Goal: Transaction & Acquisition: Purchase product/service

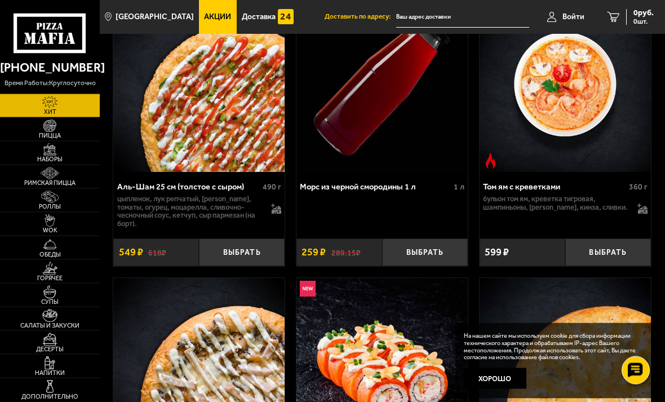
scroll to position [106, 0]
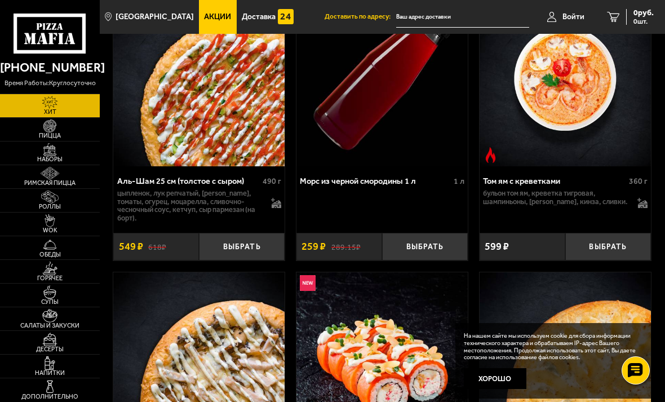
click at [52, 156] on img at bounding box center [50, 149] width 26 height 13
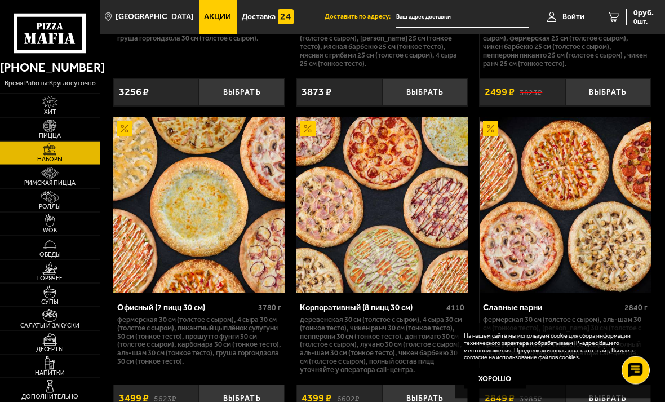
scroll to position [2815, 0]
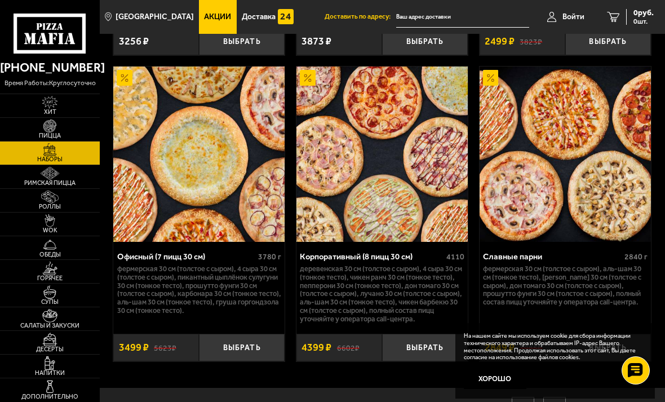
click at [55, 102] on img at bounding box center [50, 102] width 26 height 13
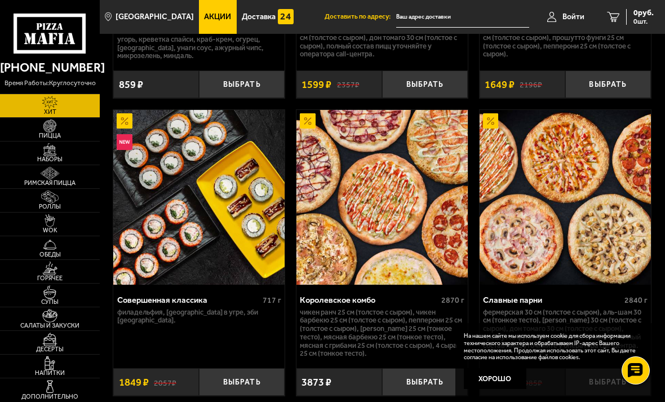
scroll to position [1165, 0]
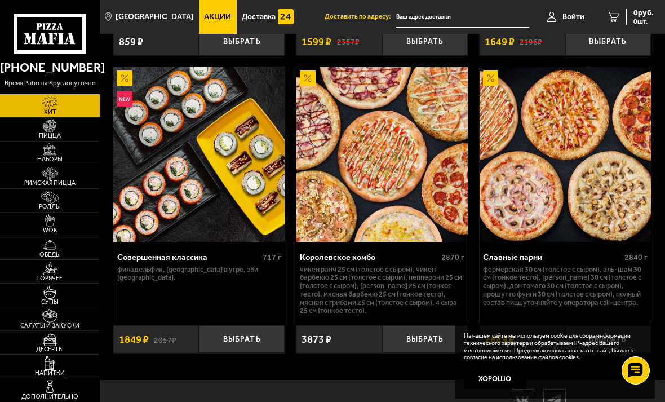
click at [56, 132] on img at bounding box center [50, 125] width 26 height 13
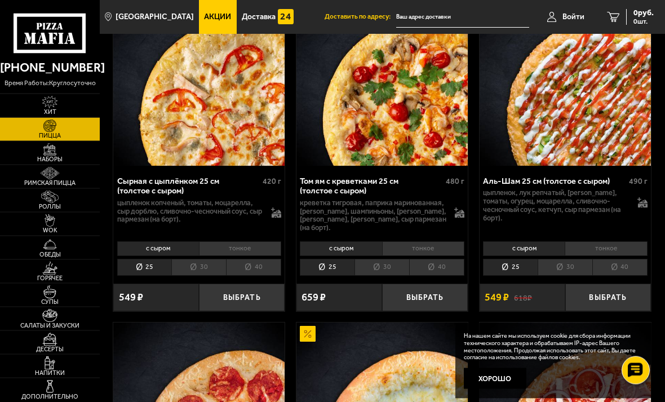
scroll to position [770, 0]
click at [59, 156] on img at bounding box center [50, 149] width 26 height 13
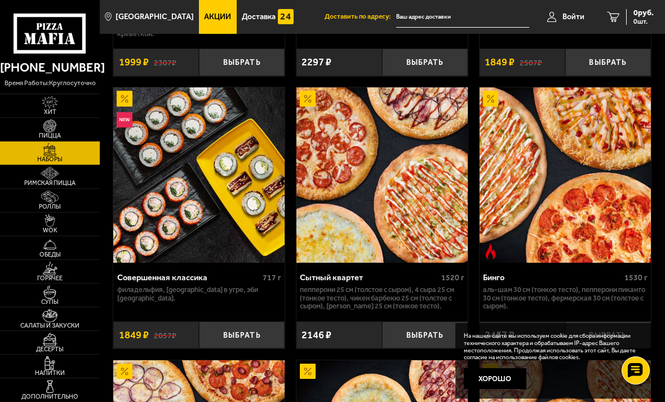
scroll to position [1935, 0]
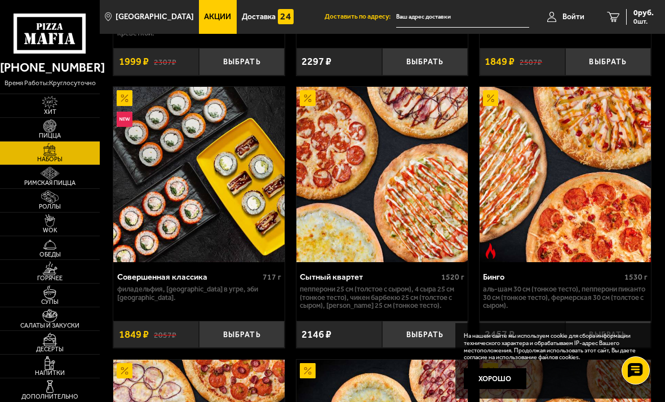
click at [50, 180] on img at bounding box center [50, 173] width 26 height 13
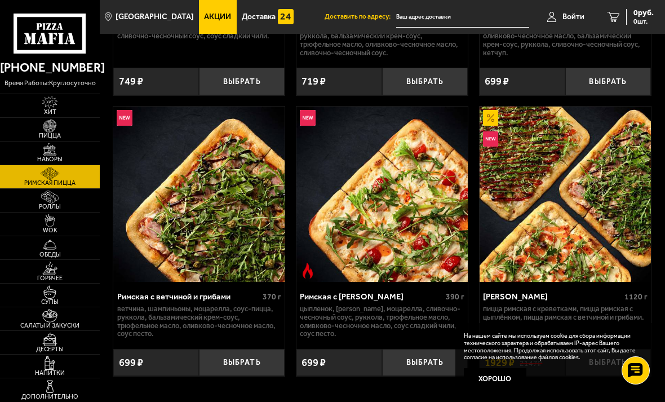
scroll to position [312, 0]
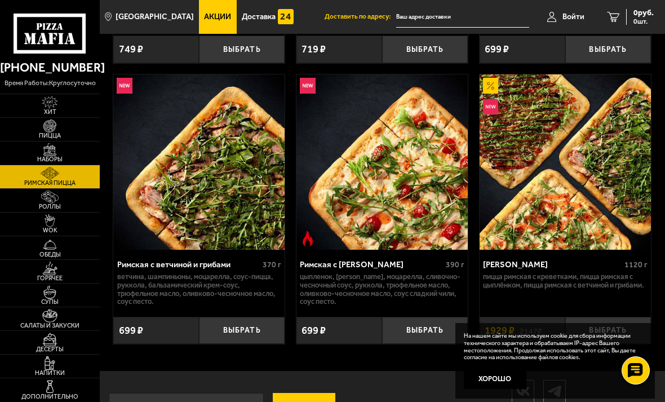
click at [47, 203] on img at bounding box center [50, 196] width 26 height 13
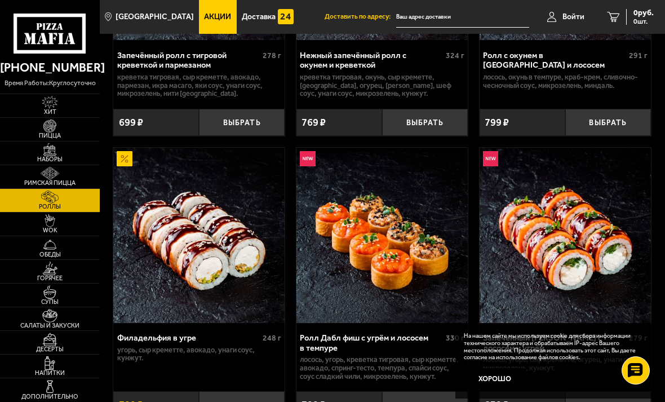
scroll to position [520, 0]
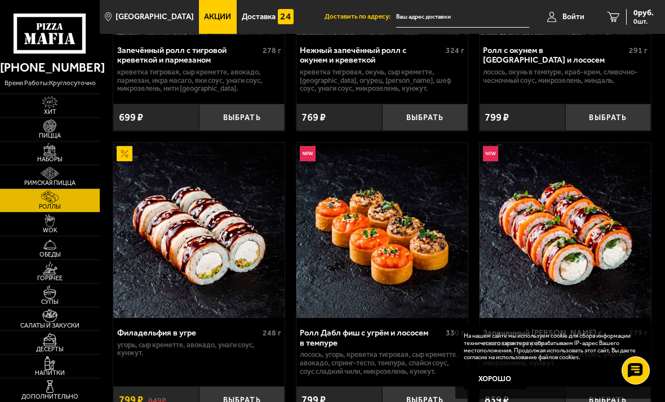
click at [63, 227] on img at bounding box center [50, 220] width 26 height 13
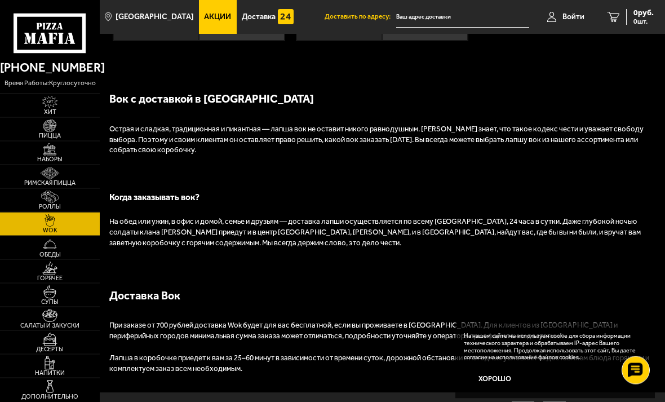
scroll to position [1553, 0]
click at [61, 251] on img at bounding box center [50, 244] width 26 height 13
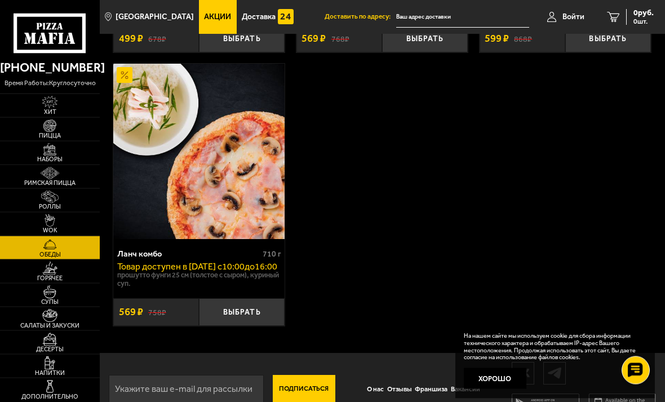
scroll to position [300, 0]
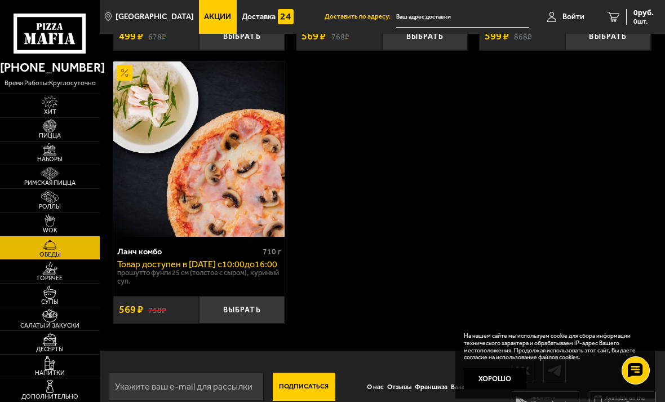
click at [57, 274] on img at bounding box center [50, 267] width 26 height 13
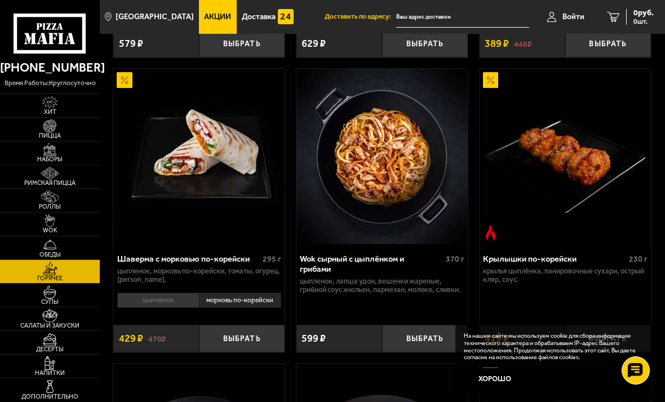
scroll to position [307, 0]
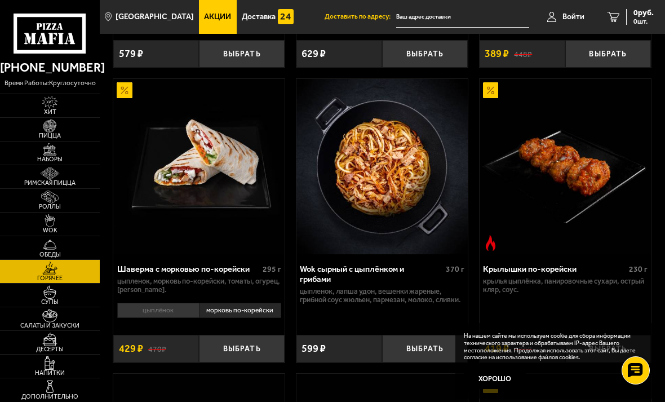
click at [428, 341] on button "Выбрать" at bounding box center [425, 349] width 86 height 28
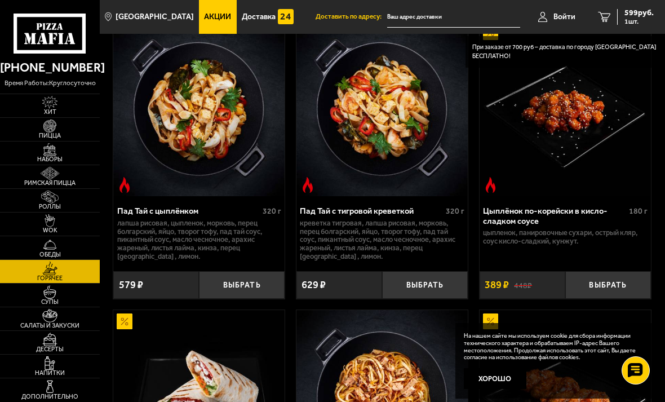
scroll to position [76, 0]
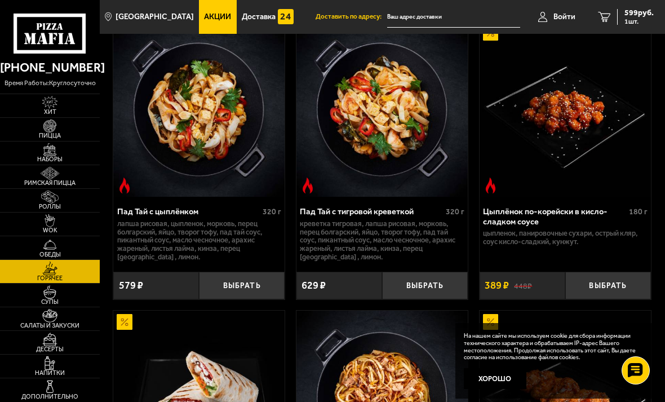
click at [73, 307] on link "Супы" at bounding box center [50, 294] width 100 height 23
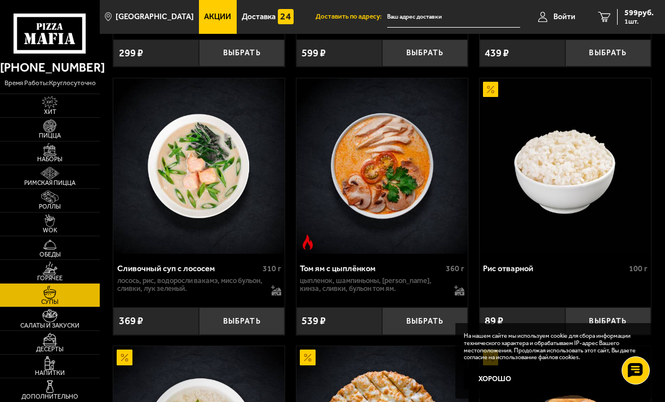
scroll to position [356, 0]
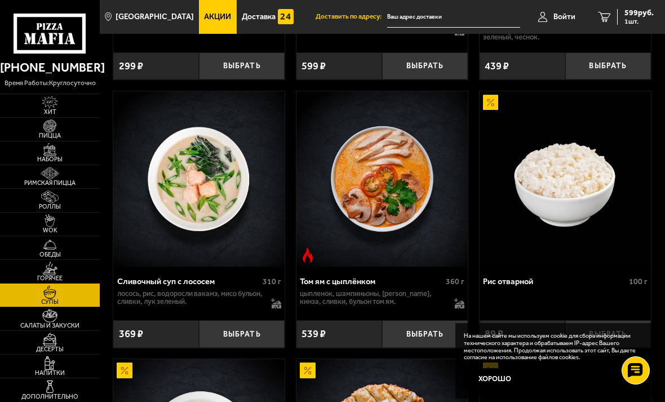
click at [423, 330] on button "Выбрать" at bounding box center [425, 334] width 86 height 28
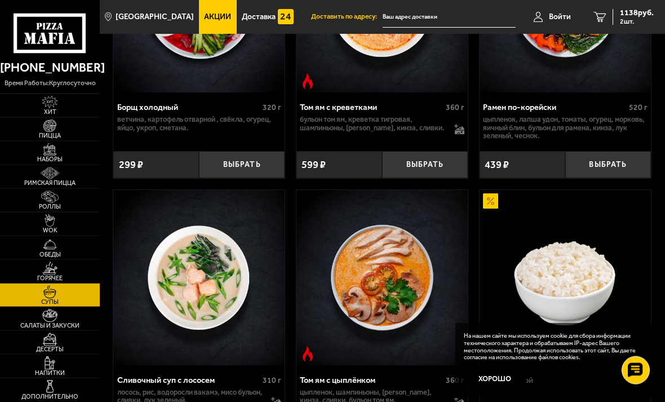
scroll to position [257, 0]
click at [58, 322] on img at bounding box center [50, 315] width 26 height 13
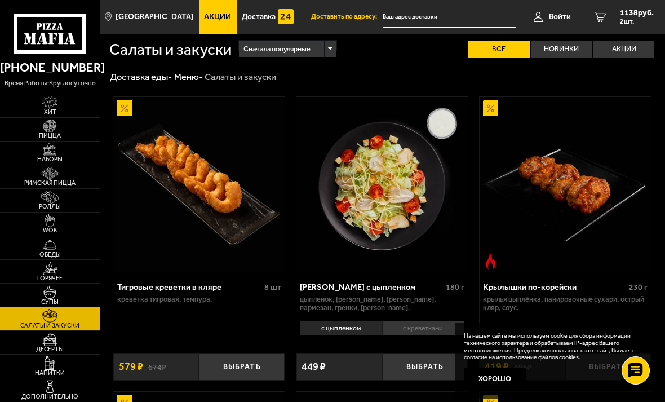
click at [55, 251] on img at bounding box center [50, 244] width 26 height 13
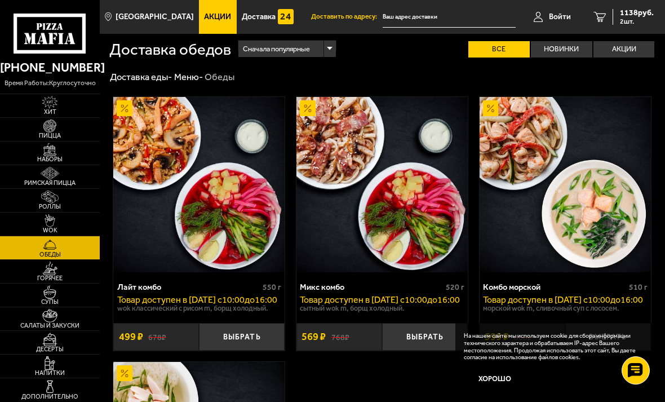
click at [57, 274] on img at bounding box center [50, 267] width 26 height 13
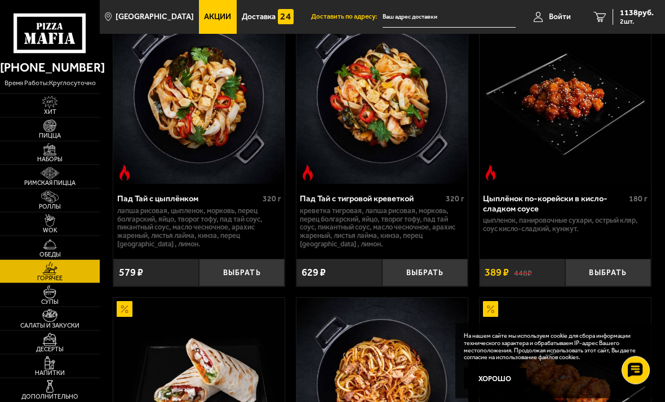
scroll to position [90, 0]
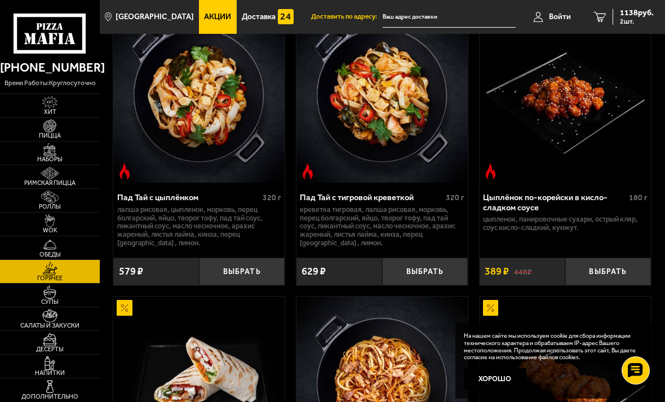
click at [65, 305] on span "Супы" at bounding box center [50, 302] width 100 height 6
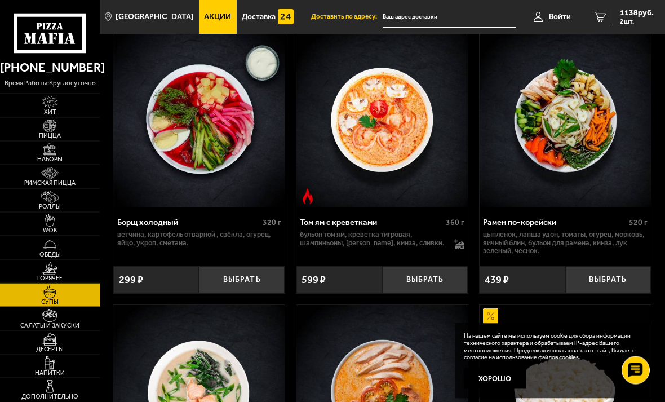
scroll to position [142, 0]
click at [55, 322] on img at bounding box center [50, 315] width 26 height 13
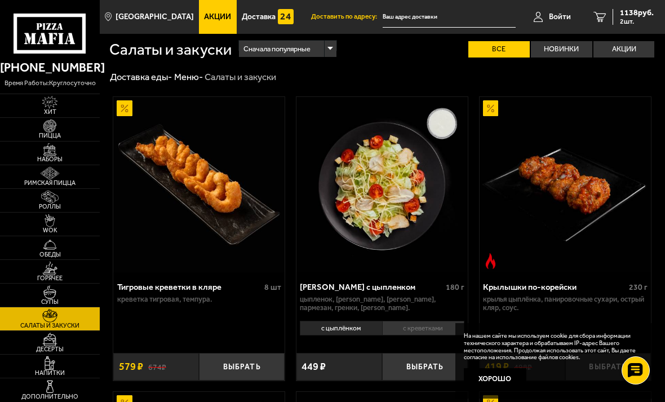
click at [55, 132] on img at bounding box center [50, 125] width 26 height 13
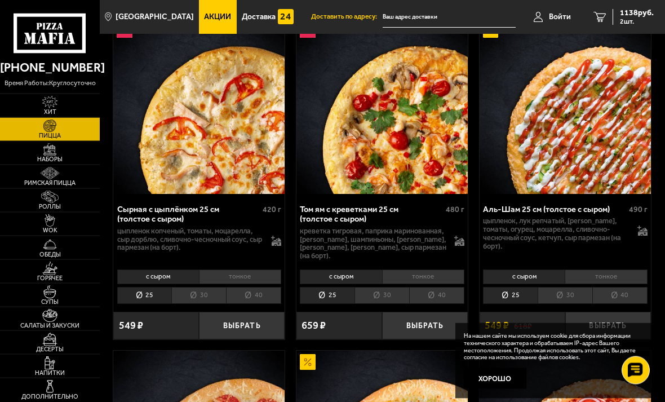
scroll to position [742, 0]
click at [602, 312] on button "Выбрать" at bounding box center [608, 326] width 86 height 28
click at [605, 312] on span "1" at bounding box center [607, 326] width 29 height 28
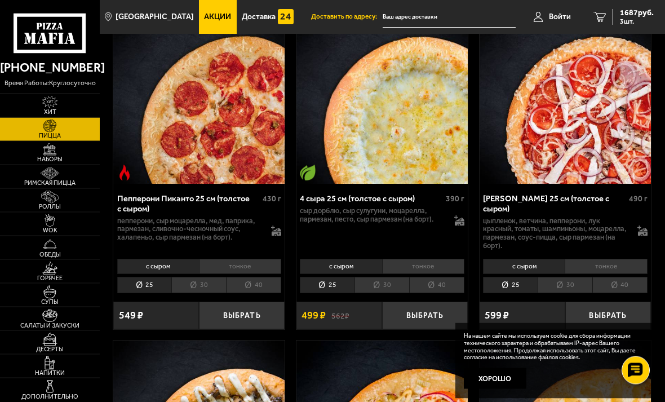
scroll to position [1084, 0]
click at [50, 156] on img at bounding box center [50, 149] width 26 height 13
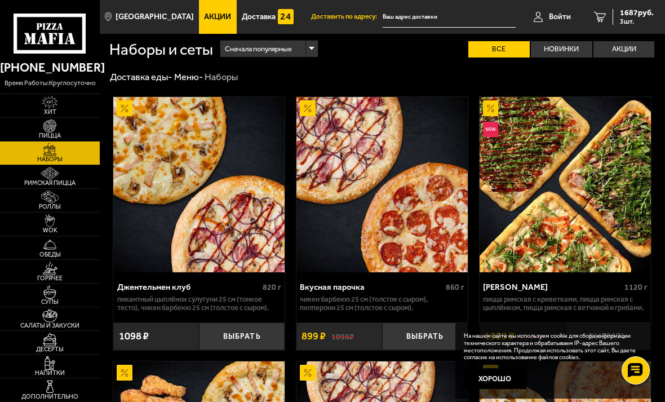
click at [63, 180] on img at bounding box center [50, 173] width 26 height 13
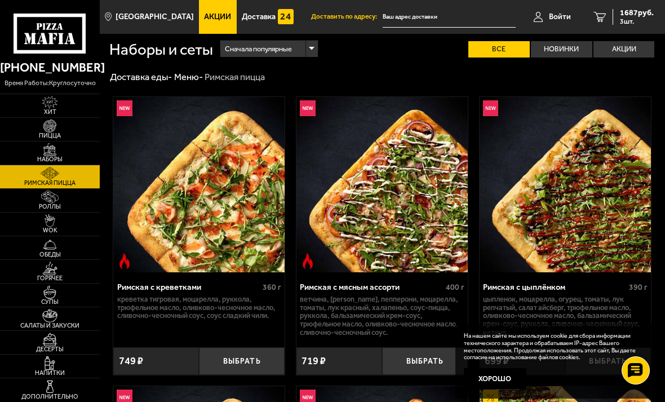
click at [60, 203] on img at bounding box center [50, 196] width 26 height 13
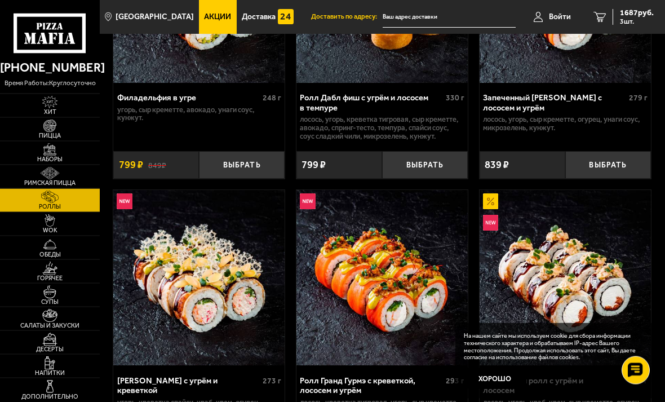
scroll to position [755, 0]
click at [54, 227] on img at bounding box center [50, 220] width 26 height 13
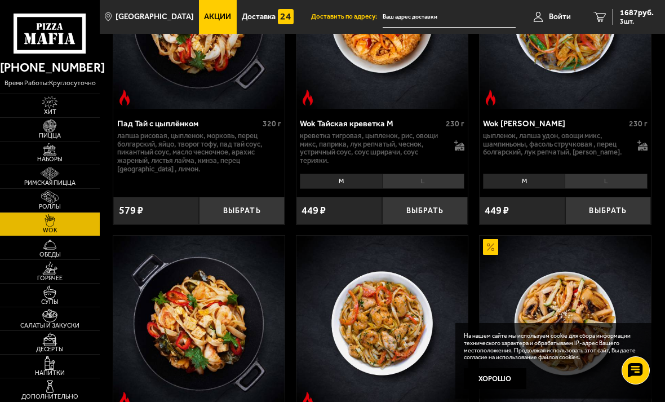
scroll to position [168, 0]
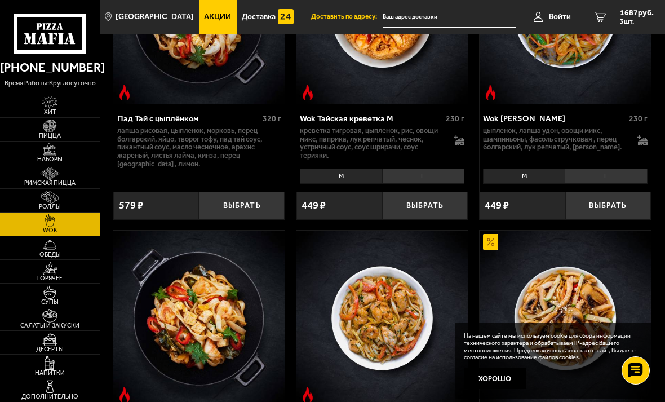
click at [60, 298] on img at bounding box center [50, 291] width 26 height 13
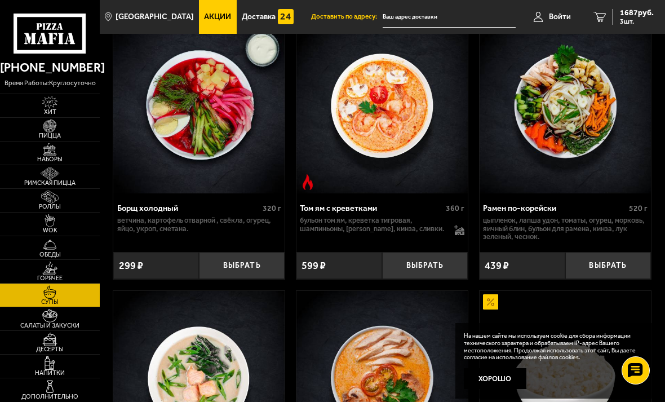
scroll to position [157, 0]
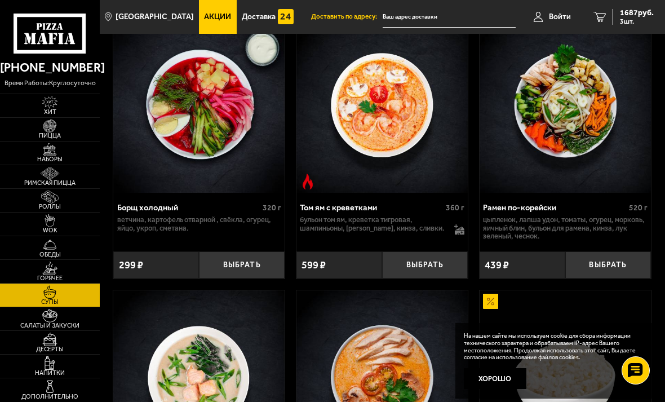
click at [429, 259] on button "Выбрать" at bounding box center [425, 265] width 86 height 28
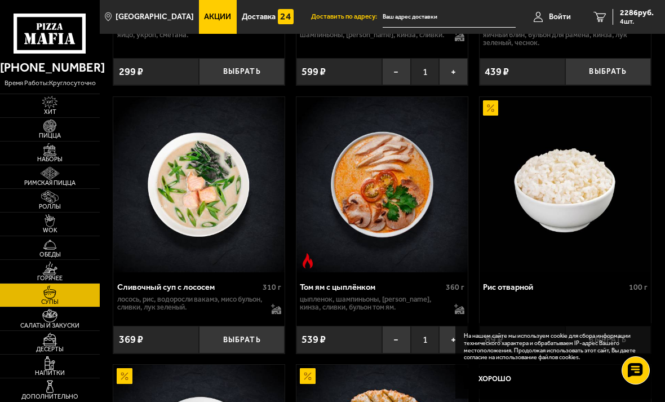
scroll to position [351, 0]
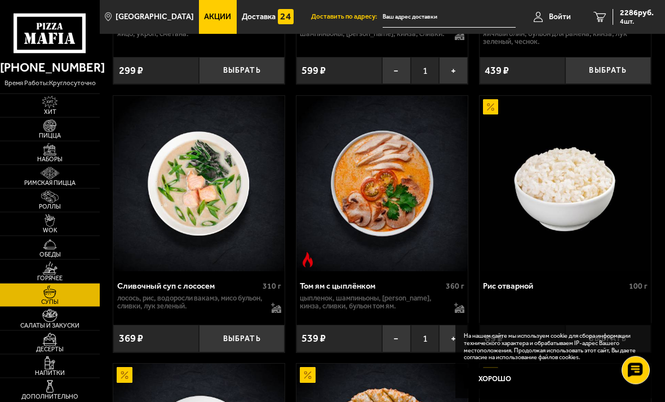
click at [612, 332] on button "Выбрать" at bounding box center [608, 339] width 86 height 28
click at [578, 339] on button "−" at bounding box center [579, 339] width 29 height 28
click at [579, 335] on button "Выбрать" at bounding box center [608, 339] width 86 height 28
click at [578, 335] on button "−" at bounding box center [579, 339] width 29 height 28
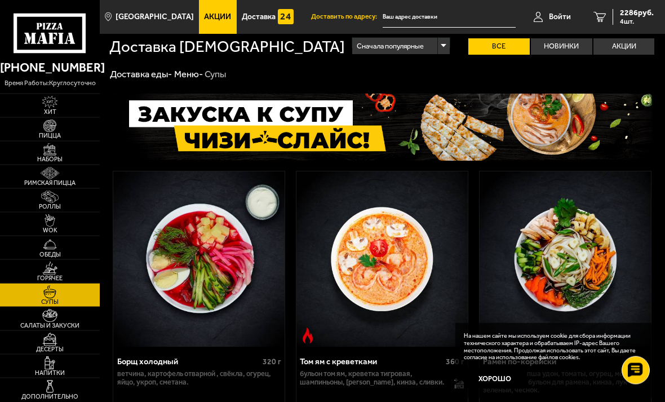
scroll to position [0, 0]
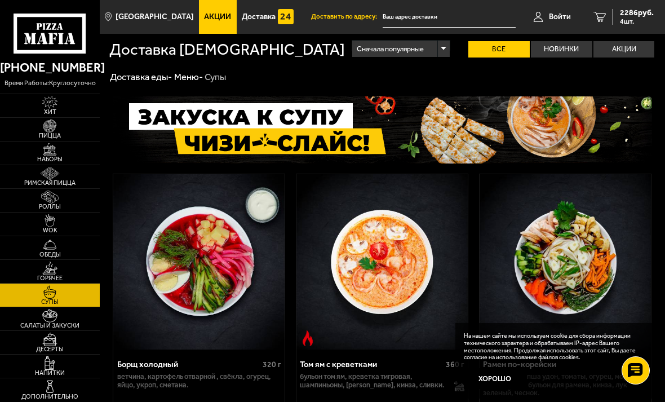
click at [57, 322] on img at bounding box center [50, 315] width 26 height 13
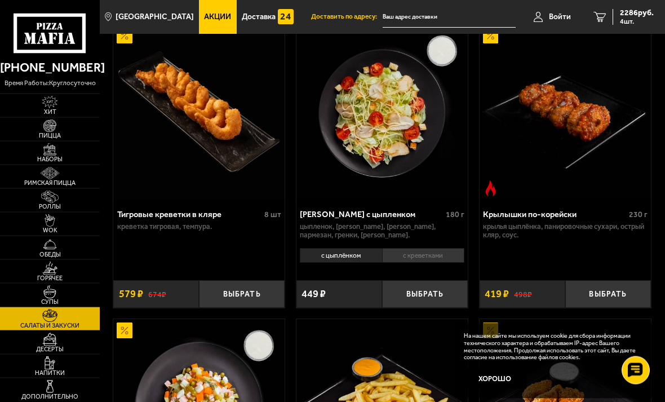
scroll to position [72, 0]
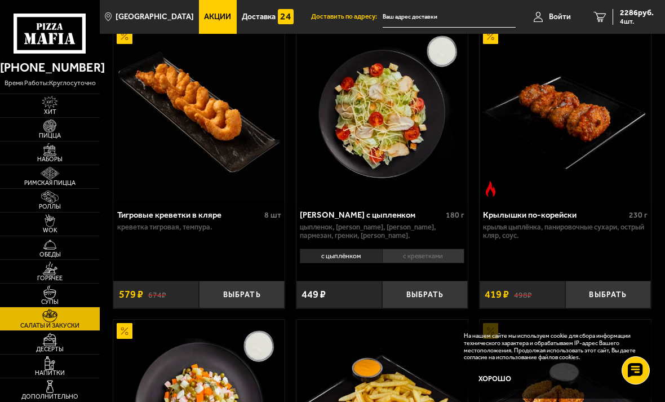
click at [60, 274] on img at bounding box center [50, 267] width 26 height 13
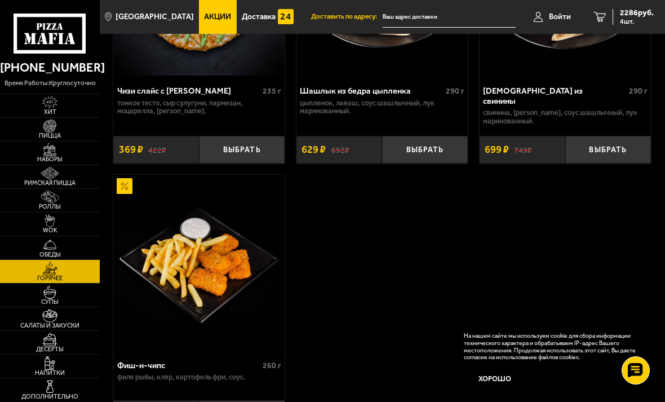
scroll to position [1457, 0]
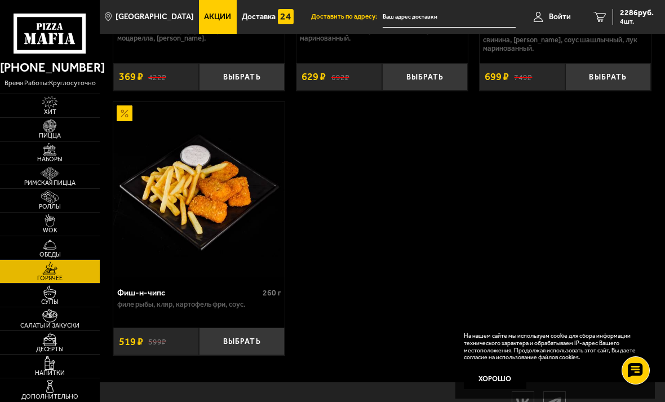
click at [57, 227] on img at bounding box center [50, 220] width 26 height 13
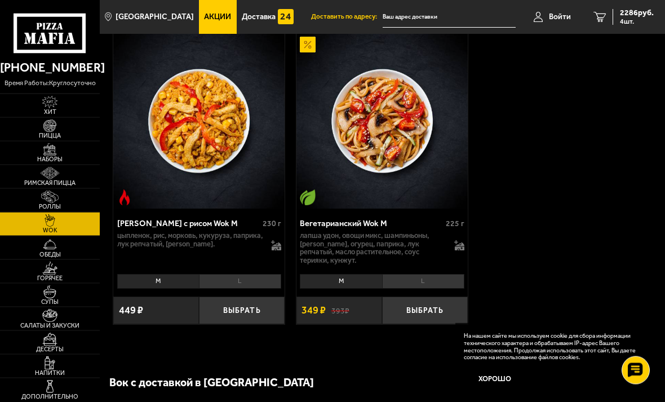
scroll to position [1270, 0]
click at [54, 258] on span "Обеды" at bounding box center [50, 254] width 100 height 6
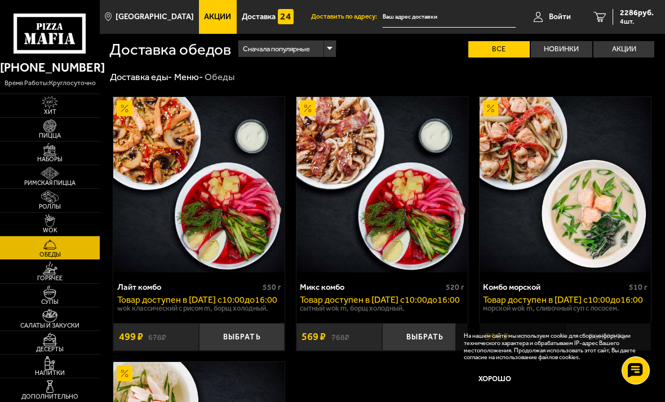
click at [63, 274] on img at bounding box center [50, 267] width 26 height 13
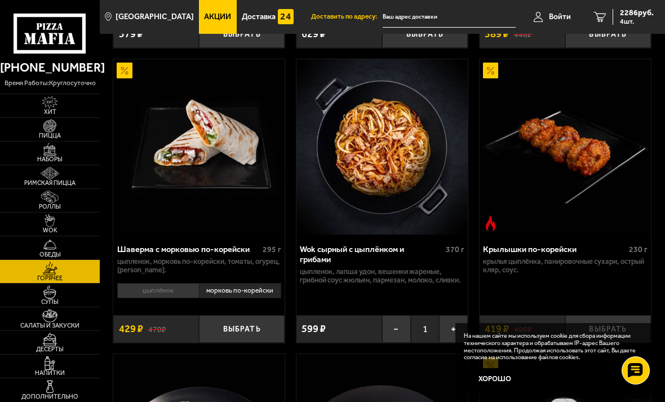
scroll to position [329, 0]
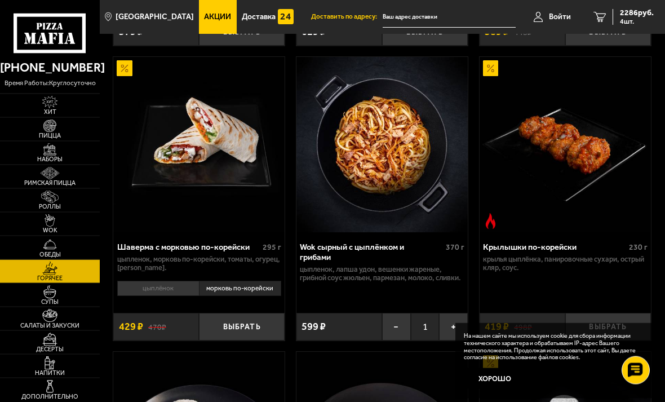
click at [249, 324] on button "Выбрать" at bounding box center [242, 327] width 86 height 28
click at [241, 281] on li "морковь по-корейски" at bounding box center [240, 288] width 82 height 15
click at [242, 285] on li "морковь по-корейски" at bounding box center [240, 288] width 82 height 15
click at [160, 291] on li "цыплёнок" at bounding box center [158, 288] width 82 height 15
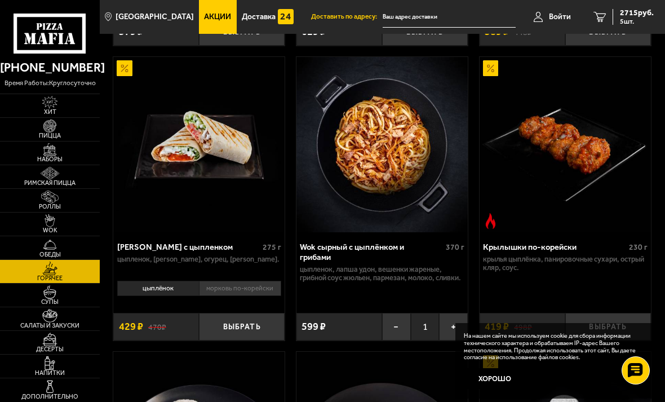
click at [244, 283] on li "морковь по-корейски" at bounding box center [240, 288] width 82 height 15
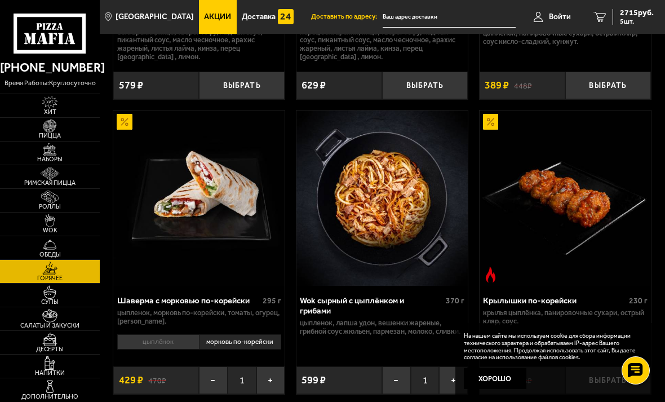
scroll to position [273, 0]
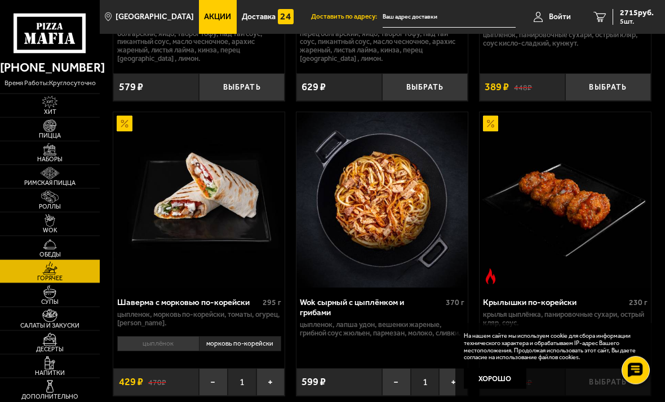
click at [626, 13] on span "2715 руб." at bounding box center [637, 13] width 34 height 8
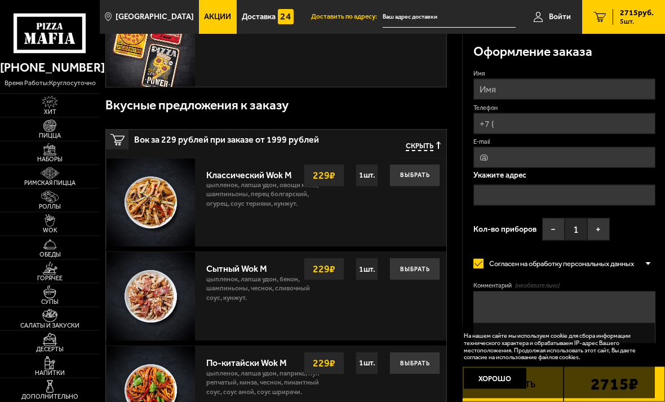
scroll to position [657, 0]
click at [55, 227] on img at bounding box center [50, 220] width 26 height 13
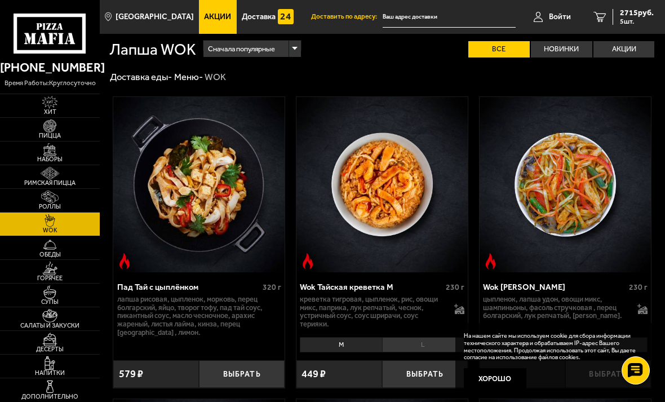
click at [634, 9] on span "2715 руб." at bounding box center [637, 13] width 34 height 8
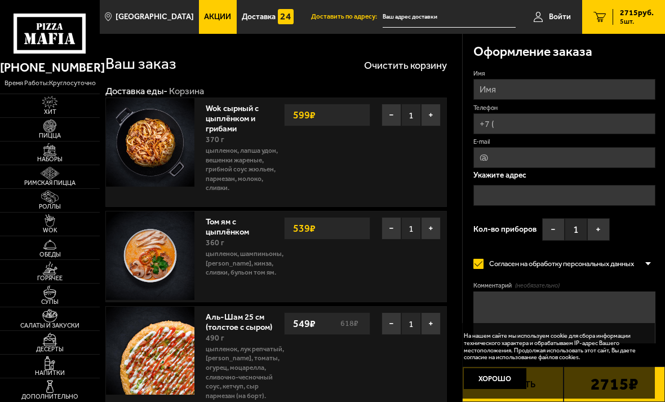
click at [401, 101] on div "Wok сырный с цыплёнком и грибами 370 г цыпленок, лапша удон, вешенки жареные, г…" at bounding box center [323, 152] width 247 height 108
click at [389, 114] on button "−" at bounding box center [391, 115] width 20 height 23
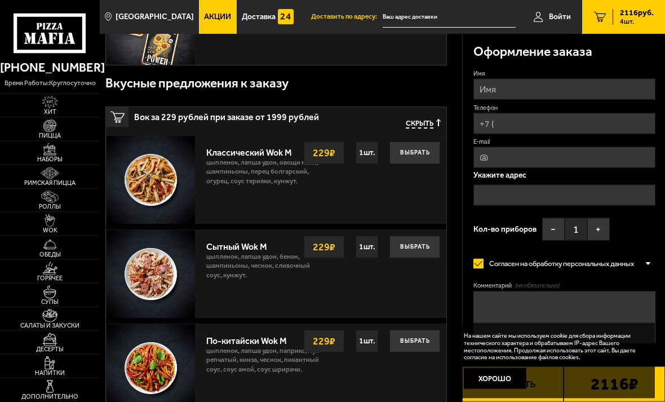
scroll to position [566, 0]
click at [54, 274] on img at bounding box center [50, 267] width 26 height 13
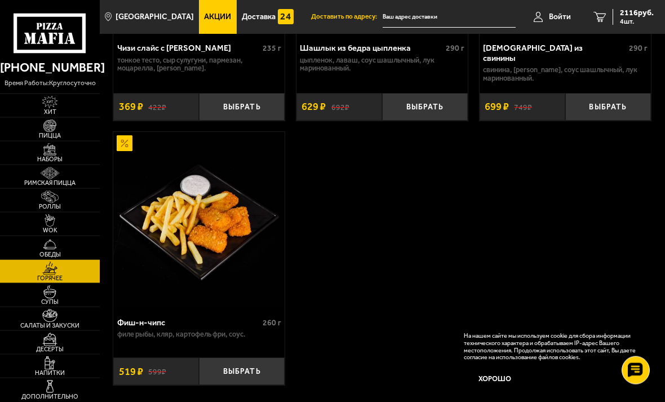
scroll to position [1457, 0]
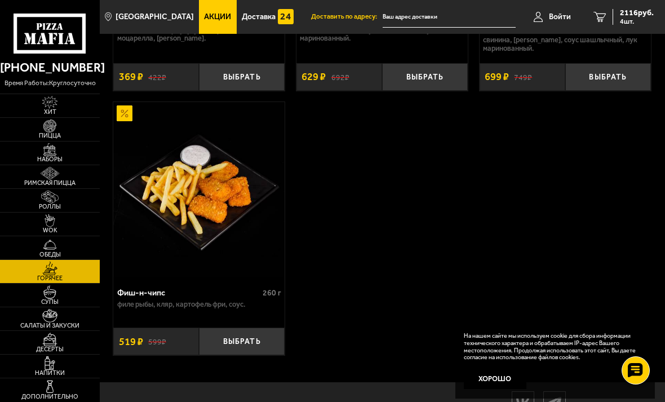
click at [53, 298] on img at bounding box center [50, 291] width 26 height 13
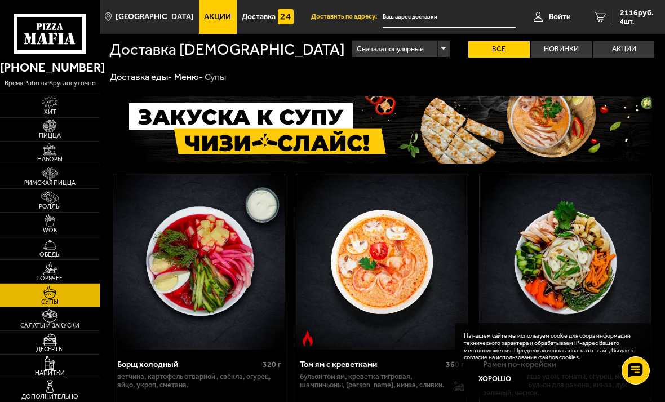
click at [54, 322] on img at bounding box center [50, 315] width 26 height 13
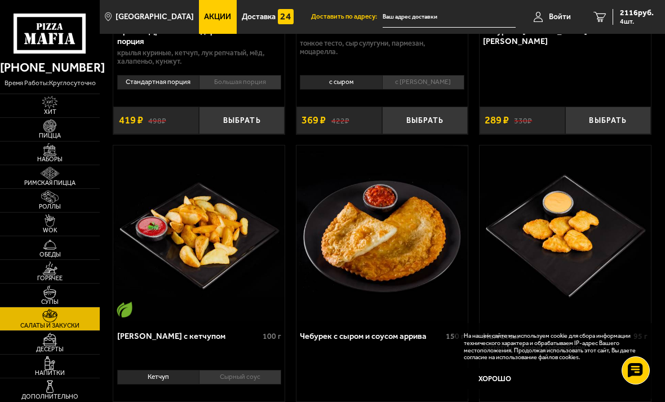
scroll to position [849, 0]
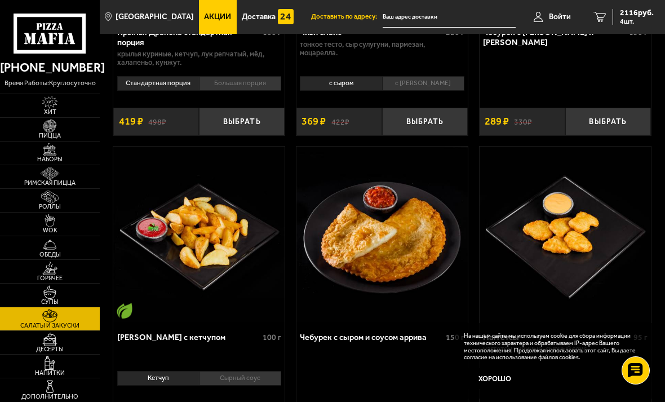
click at [62, 345] on img at bounding box center [50, 338] width 26 height 13
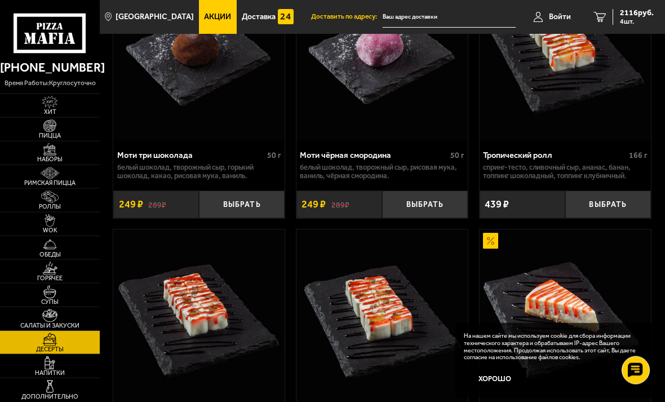
scroll to position [396, 0]
click at [62, 369] on img at bounding box center [50, 362] width 26 height 13
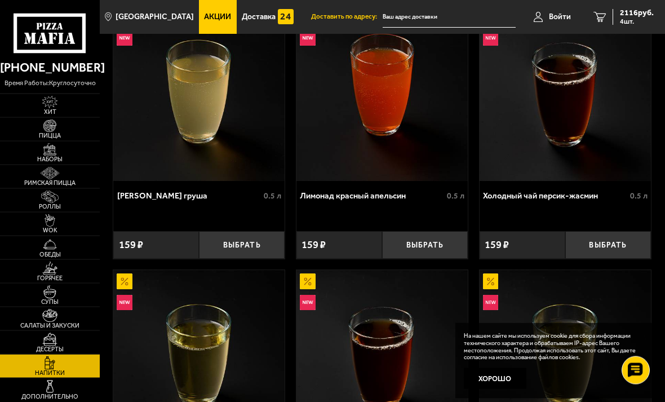
scroll to position [89, 0]
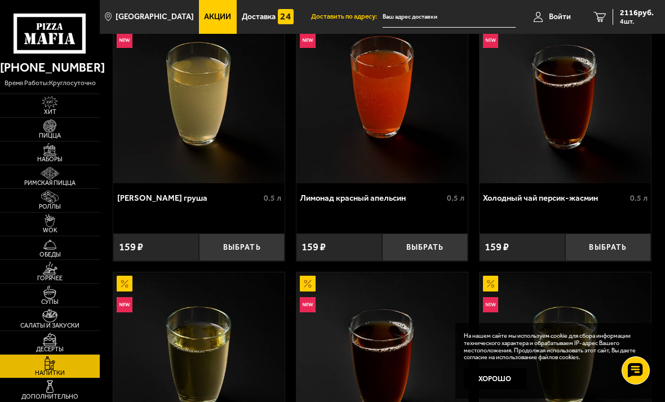
click at [63, 393] on img at bounding box center [50, 386] width 26 height 13
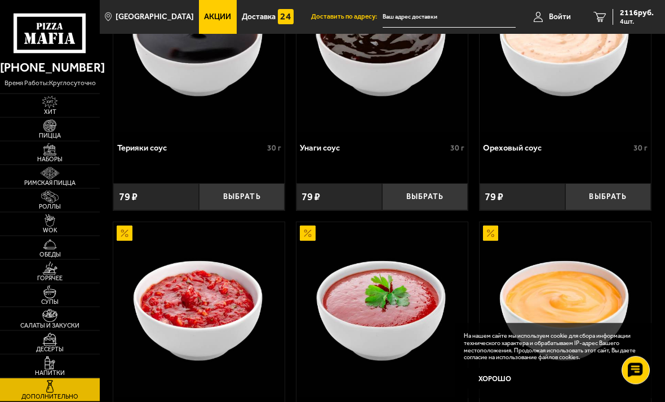
scroll to position [933, 0]
click at [50, 369] on img at bounding box center [50, 362] width 26 height 13
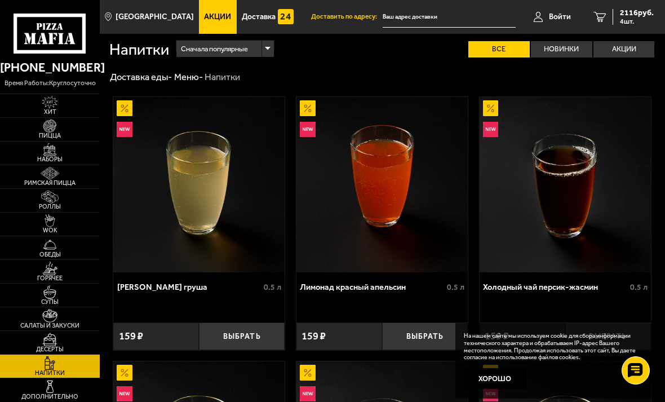
click at [61, 345] on img at bounding box center [50, 338] width 26 height 13
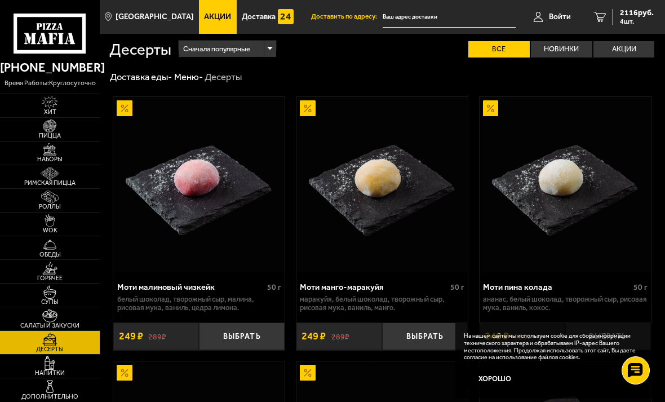
click at [62, 322] on img at bounding box center [50, 315] width 26 height 13
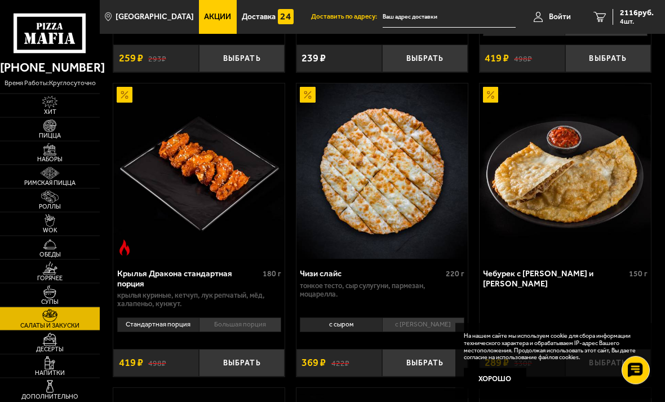
scroll to position [608, 0]
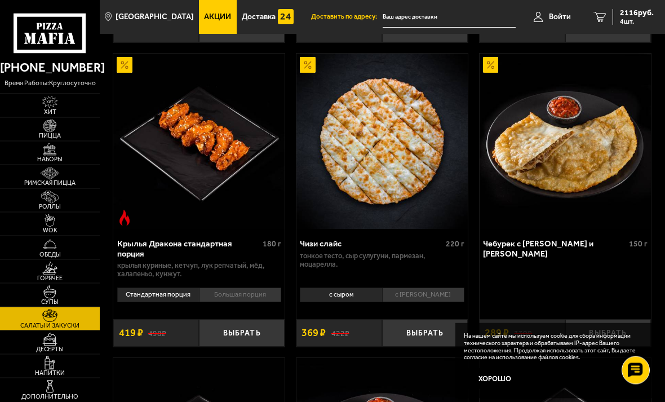
click at [239, 289] on li "Большая порция" at bounding box center [240, 295] width 82 height 15
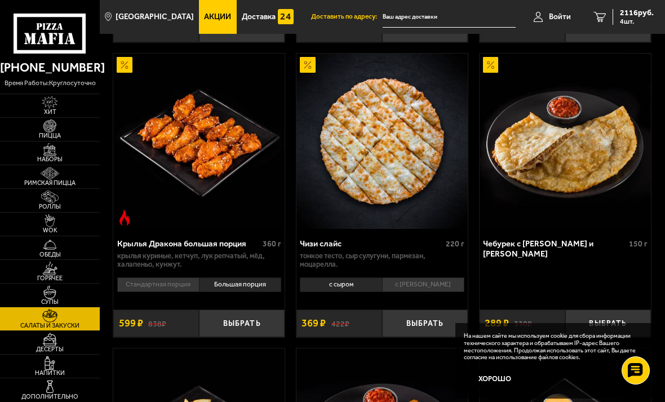
click at [168, 282] on li "Стандартная порция" at bounding box center [158, 284] width 82 height 15
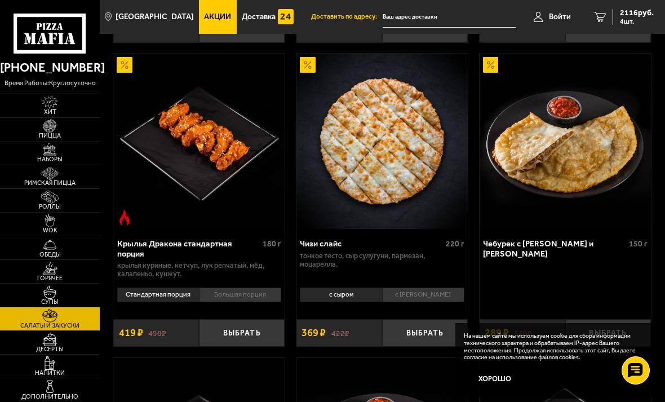
click at [248, 289] on li "Большая порция" at bounding box center [240, 294] width 82 height 15
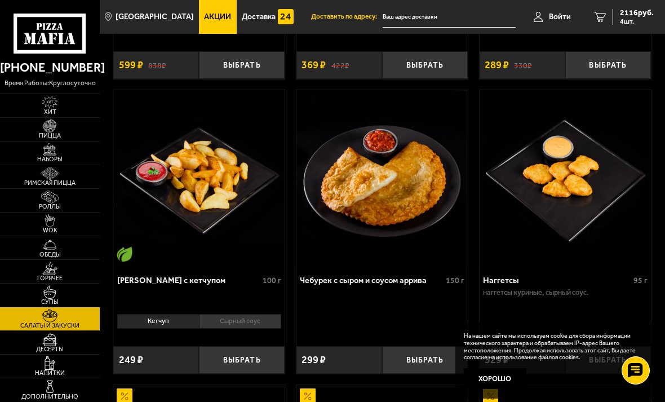
scroll to position [895, 0]
click at [601, 13] on icon "4" at bounding box center [599, 17] width 12 height 10
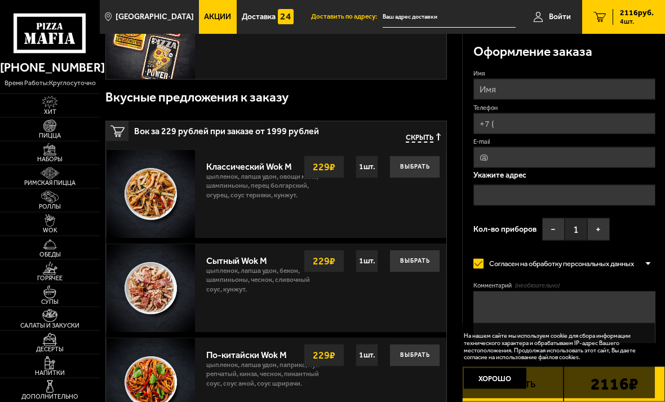
scroll to position [553, 0]
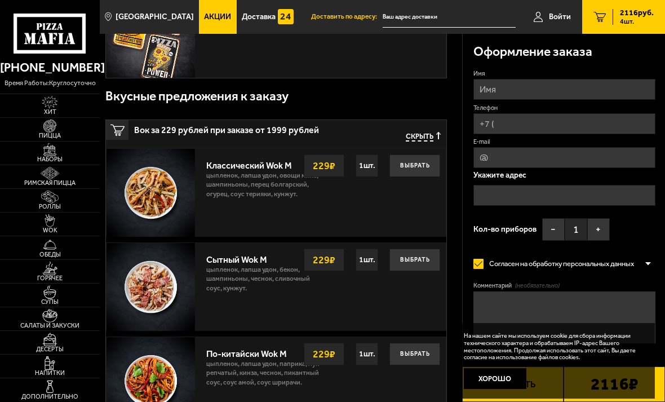
click at [155, 175] on img at bounding box center [151, 193] width 88 height 88
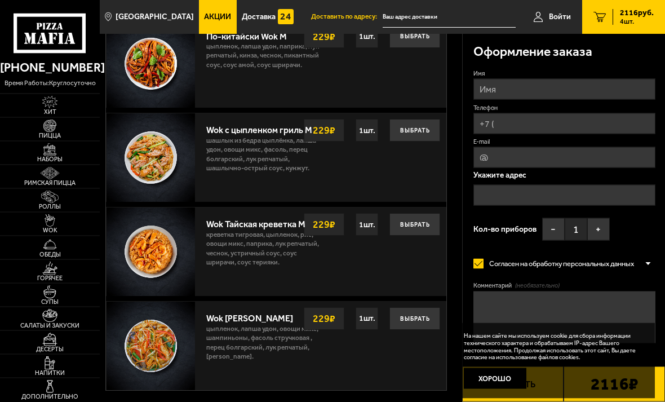
scroll to position [871, 0]
click at [59, 227] on img at bounding box center [50, 220] width 26 height 13
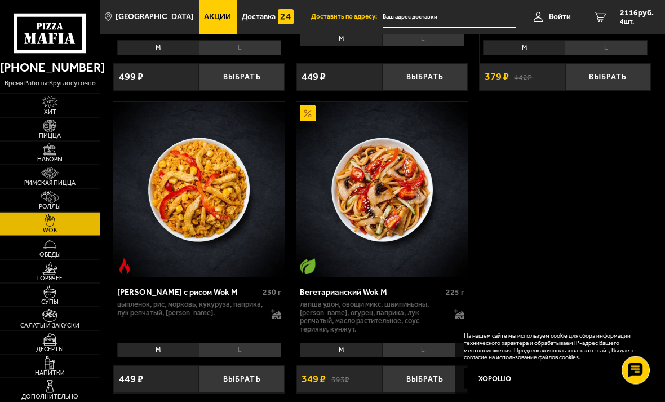
scroll to position [1203, 0]
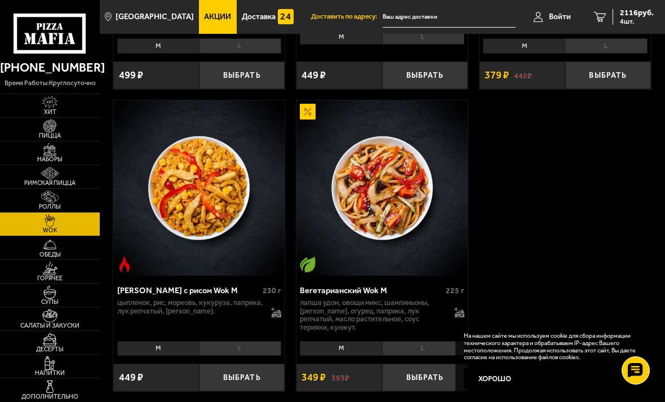
click at [598, 15] on icon "4" at bounding box center [599, 17] width 12 height 10
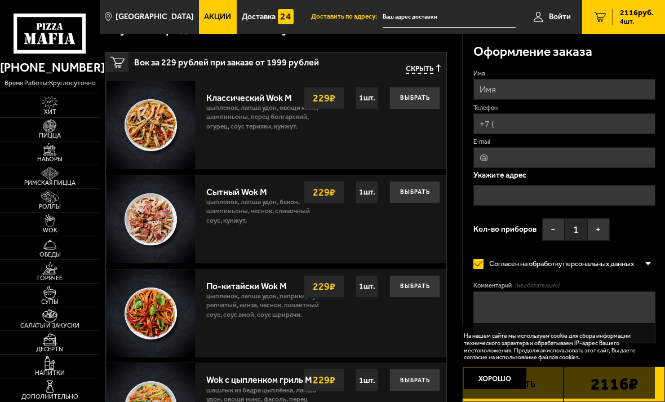
scroll to position [620, 0]
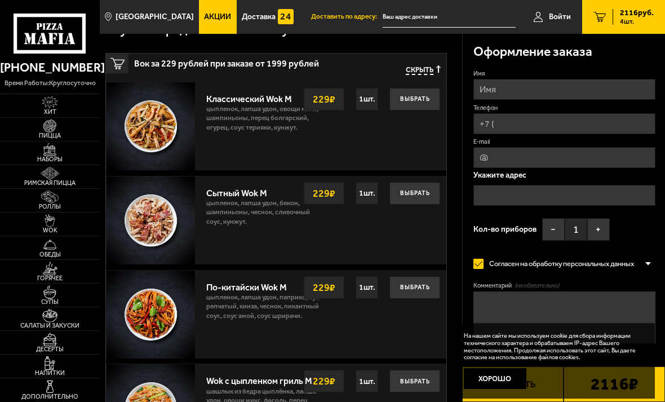
click at [412, 94] on button "Выбрать" at bounding box center [414, 99] width 51 height 23
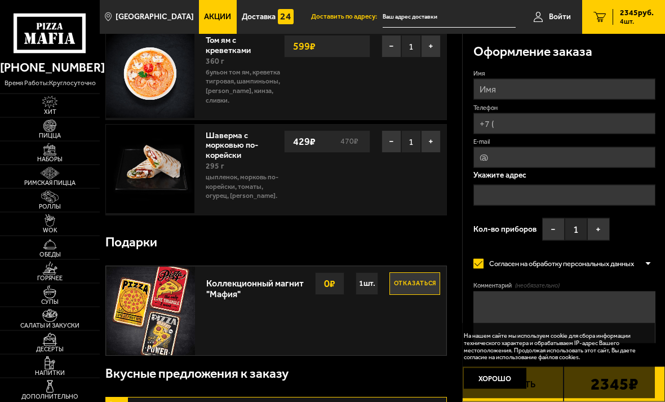
scroll to position [277, 0]
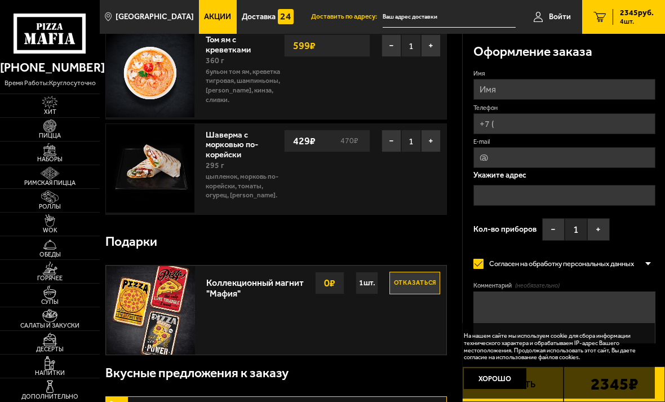
click at [51, 322] on img at bounding box center [50, 315] width 26 height 13
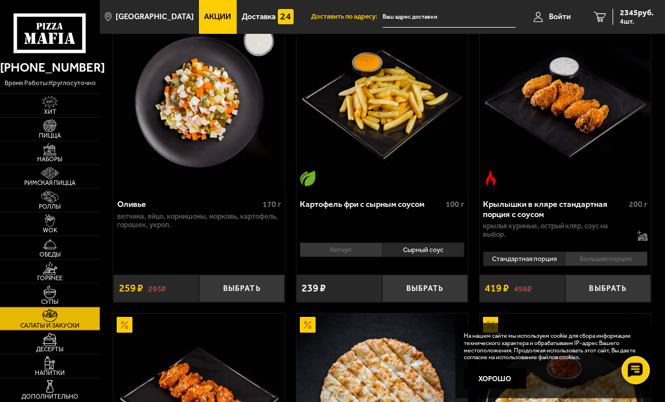
scroll to position [379, 0]
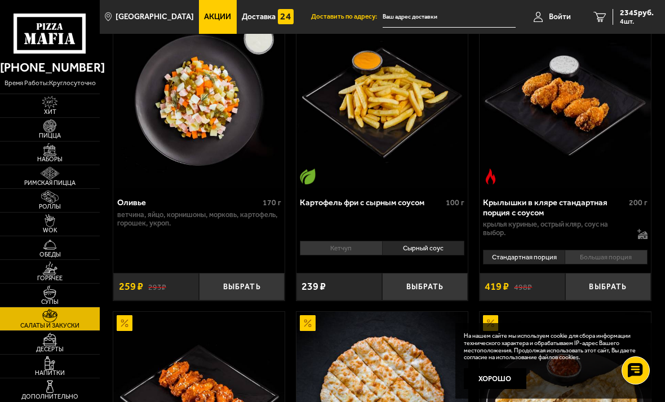
click at [604, 250] on li "Большая порция" at bounding box center [606, 257] width 82 height 15
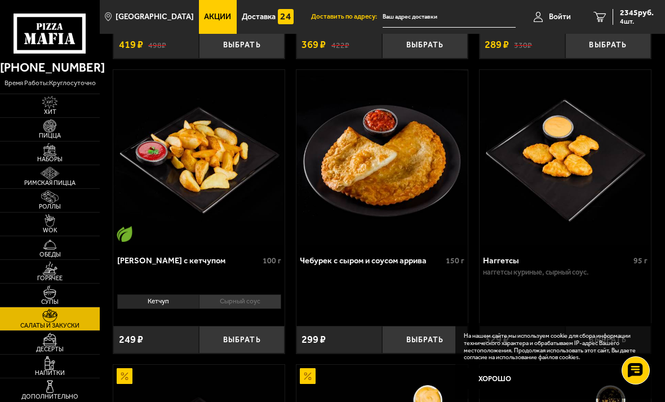
scroll to position [928, 0]
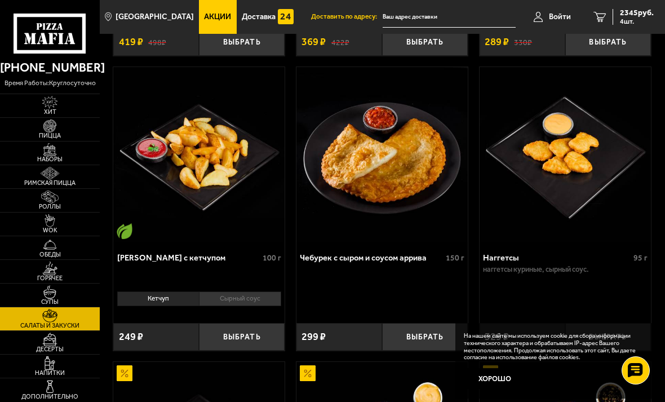
click at [428, 334] on button "Выбрать" at bounding box center [425, 337] width 86 height 28
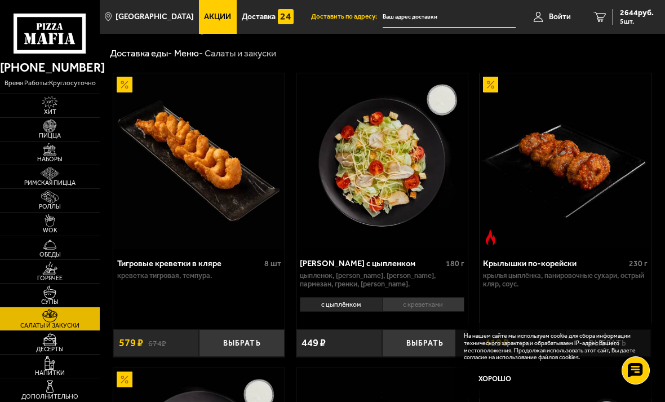
scroll to position [24, 0]
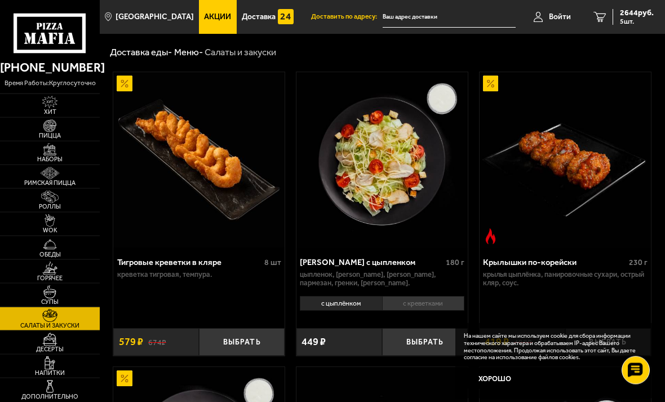
click at [204, 13] on span "Акции" at bounding box center [217, 17] width 27 height 8
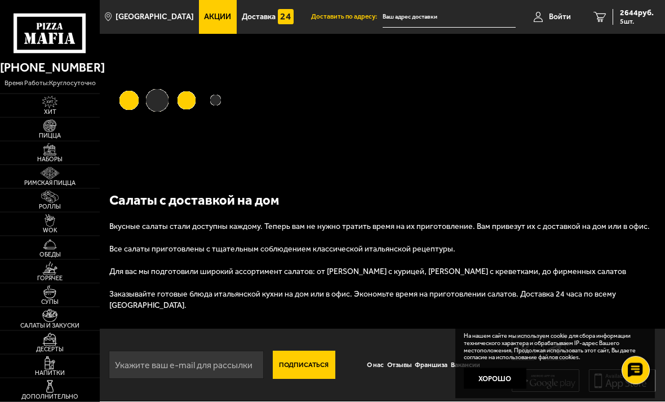
scroll to position [1, 0]
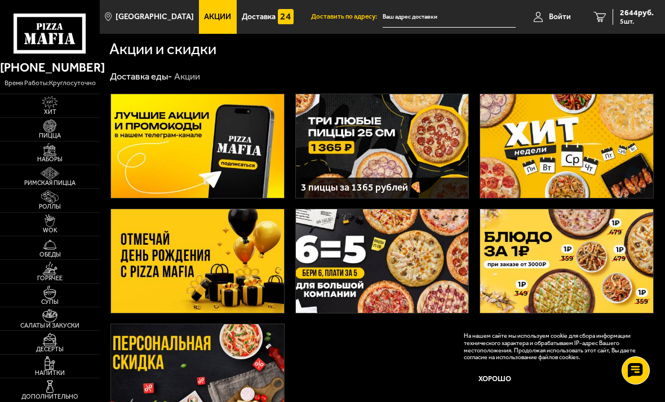
click at [566, 264] on img at bounding box center [566, 260] width 173 height 103
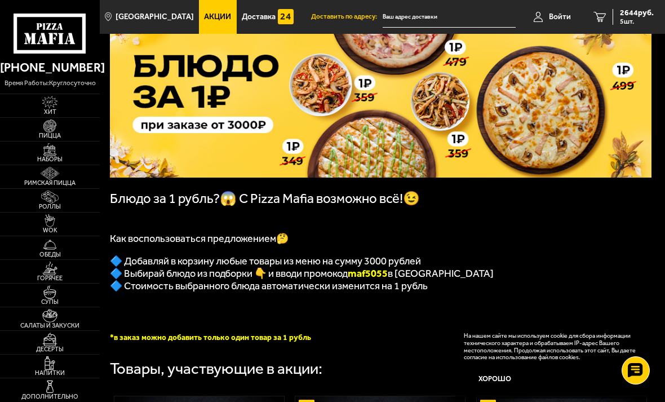
scroll to position [68, 0]
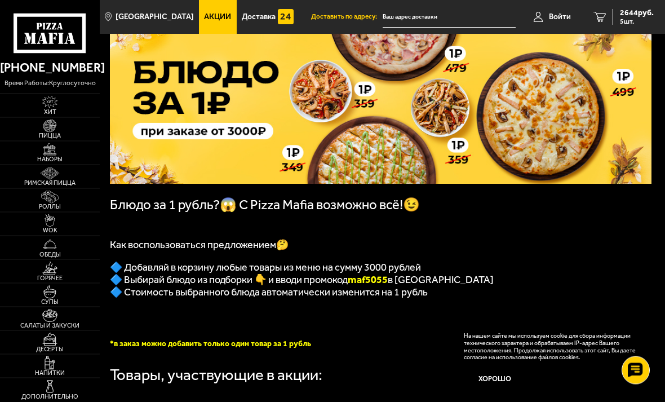
click at [206, 18] on span "Акции" at bounding box center [217, 17] width 27 height 8
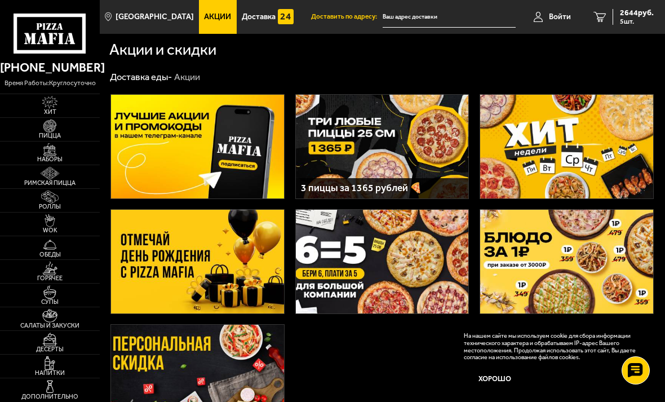
click at [160, 156] on img at bounding box center [197, 146] width 173 height 103
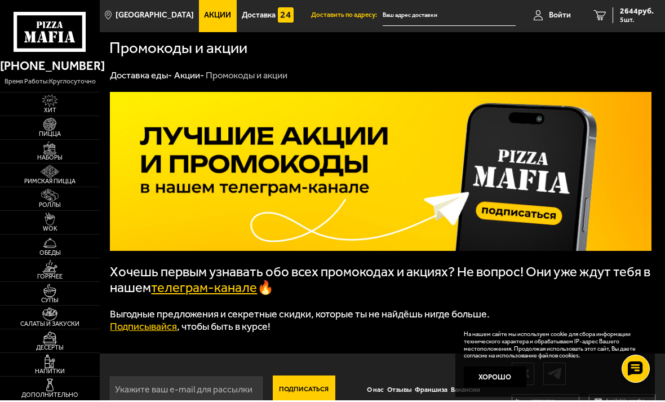
scroll to position [1, 0]
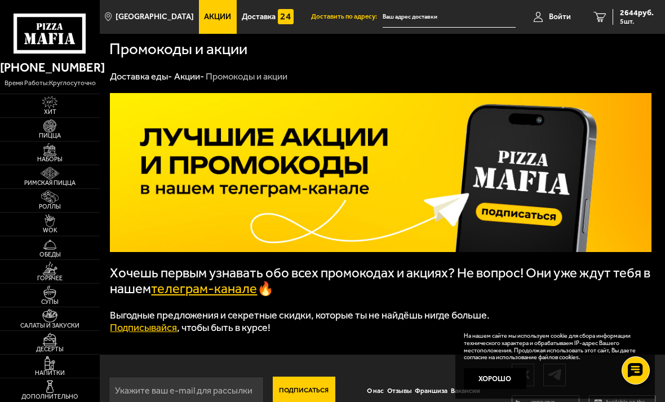
click at [204, 14] on span "Акции" at bounding box center [217, 17] width 27 height 8
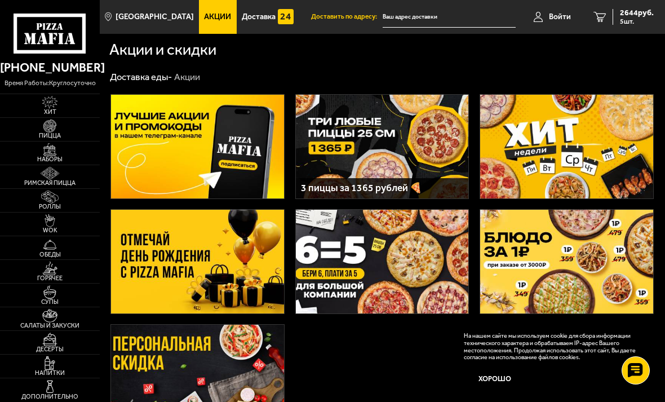
click at [565, 147] on img at bounding box center [566, 146] width 173 height 103
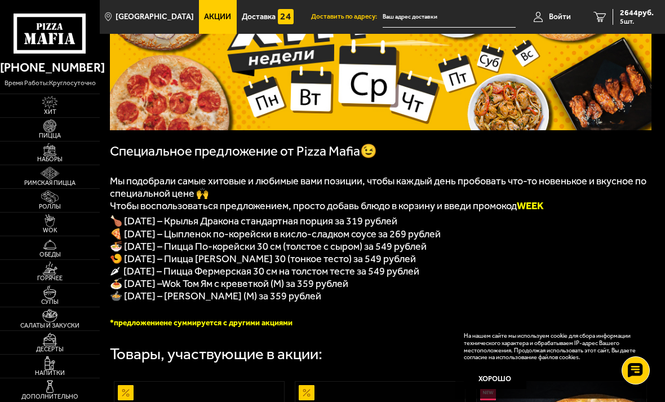
scroll to position [117, 0]
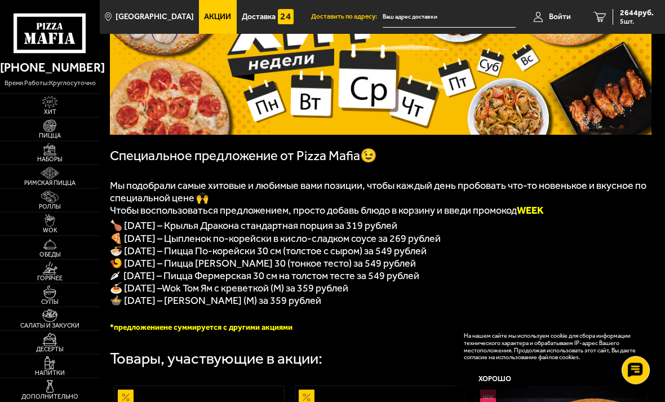
click at [208, 17] on span "Акции" at bounding box center [217, 17] width 27 height 8
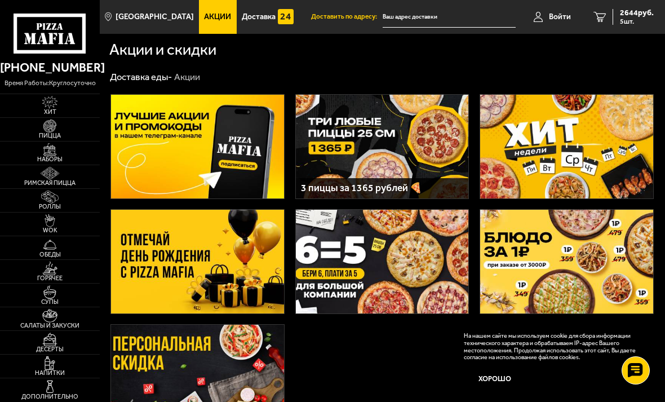
click at [226, 263] on img at bounding box center [197, 261] width 173 height 103
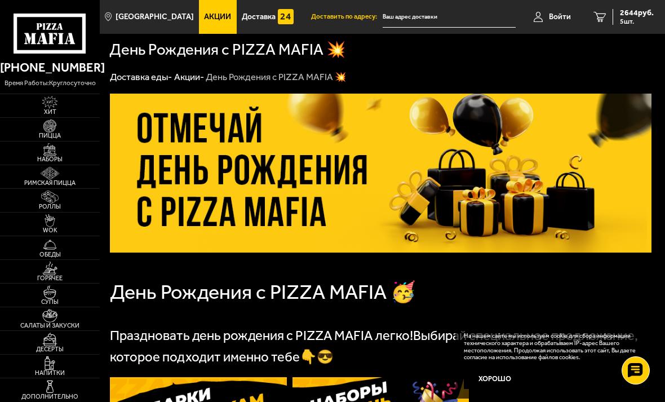
click at [209, 11] on link "Акции" at bounding box center [217, 17] width 37 height 34
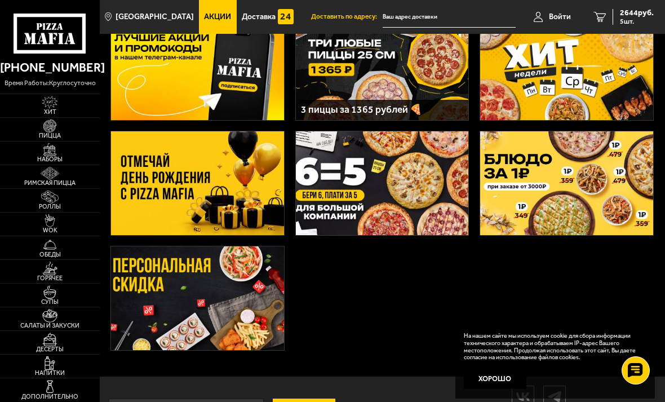
scroll to position [88, 0]
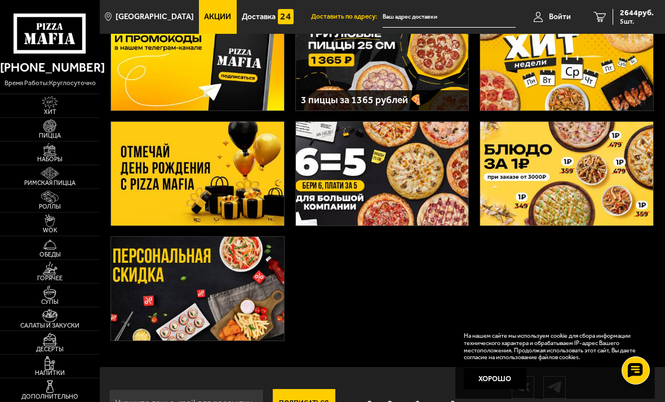
click at [225, 287] on img at bounding box center [197, 288] width 173 height 103
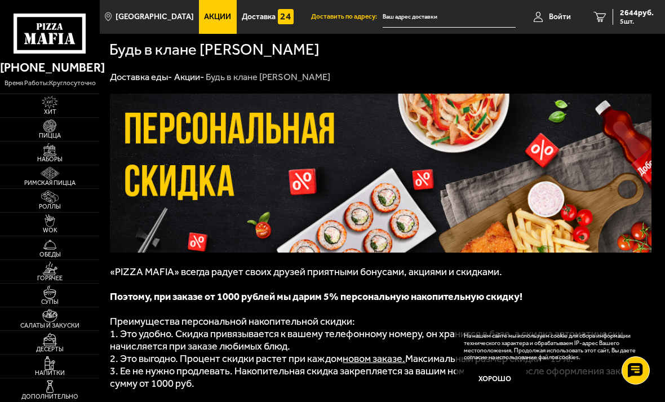
click at [632, 20] on span "5 шт." at bounding box center [637, 21] width 34 height 7
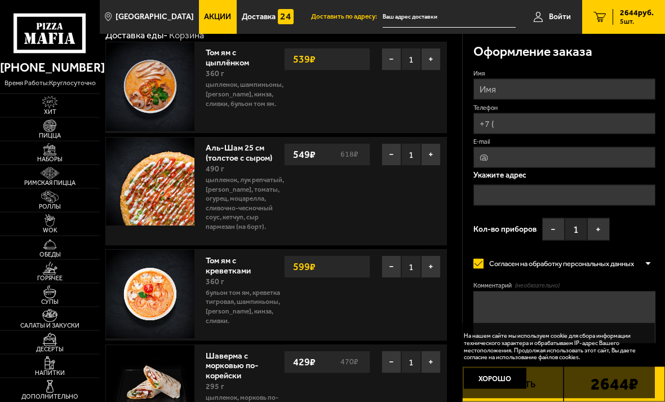
scroll to position [56, 0]
click at [40, 180] on img at bounding box center [50, 173] width 26 height 13
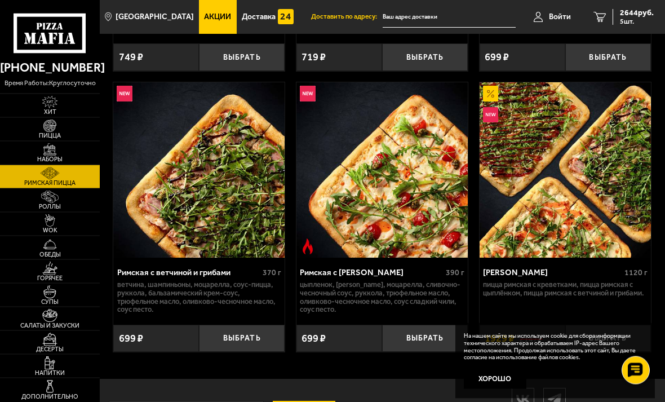
scroll to position [312, 0]
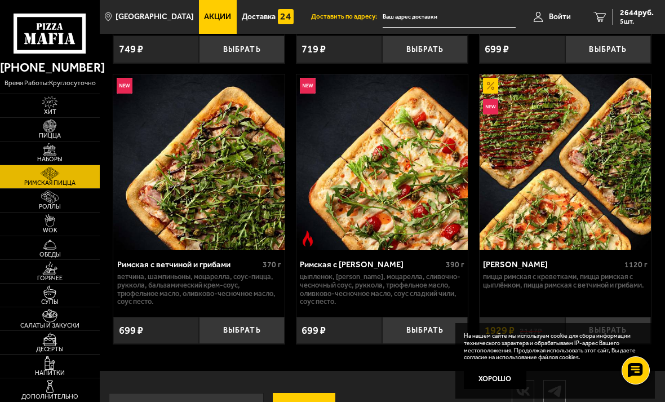
click at [40, 203] on img at bounding box center [50, 196] width 26 height 13
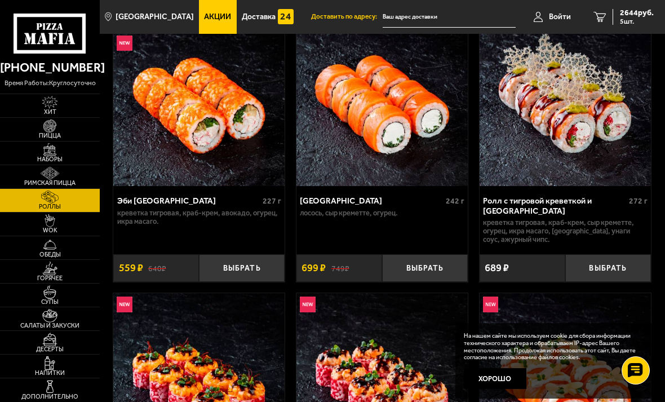
scroll to position [87, 0]
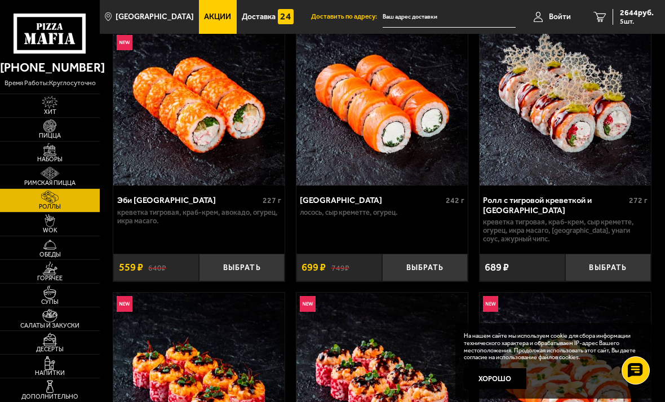
click at [46, 227] on img at bounding box center [50, 220] width 26 height 13
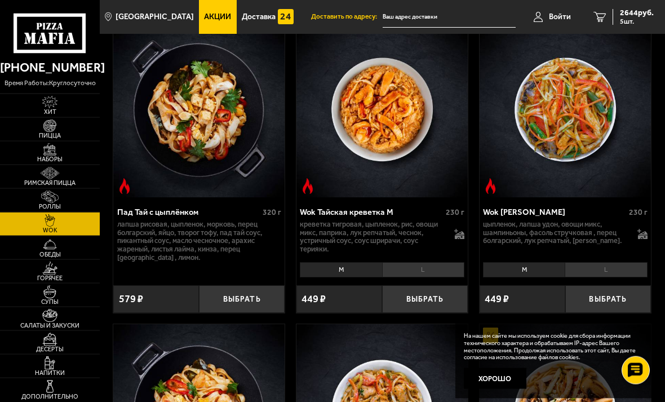
scroll to position [75, 0]
click at [48, 251] on img at bounding box center [50, 244] width 26 height 13
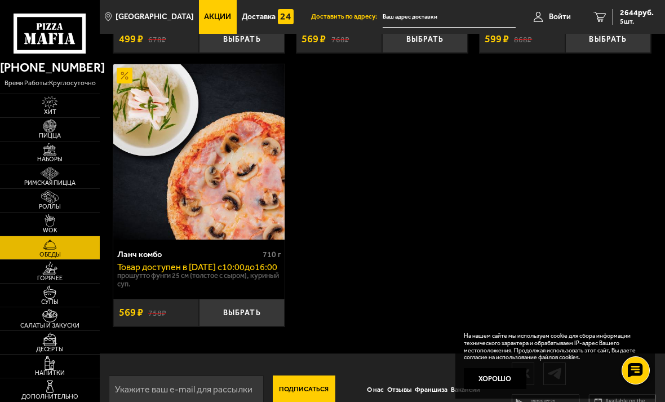
scroll to position [300, 0]
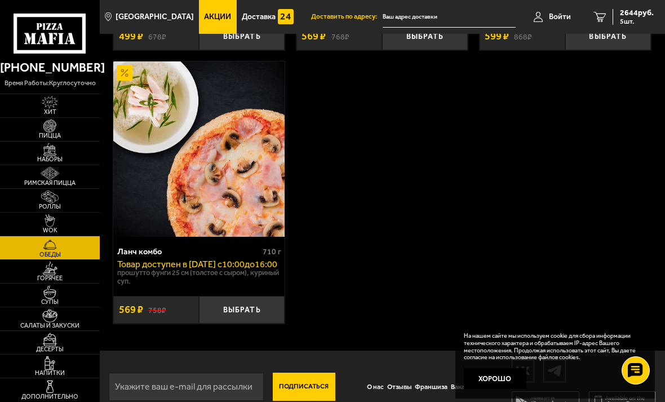
click at [46, 274] on img at bounding box center [50, 267] width 26 height 13
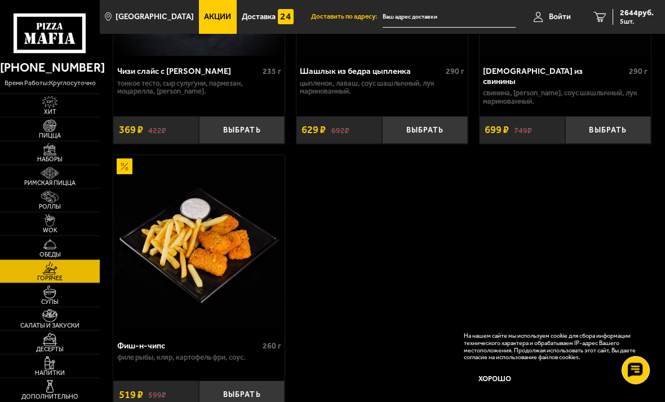
scroll to position [1404, 0]
click at [47, 298] on img at bounding box center [50, 291] width 26 height 13
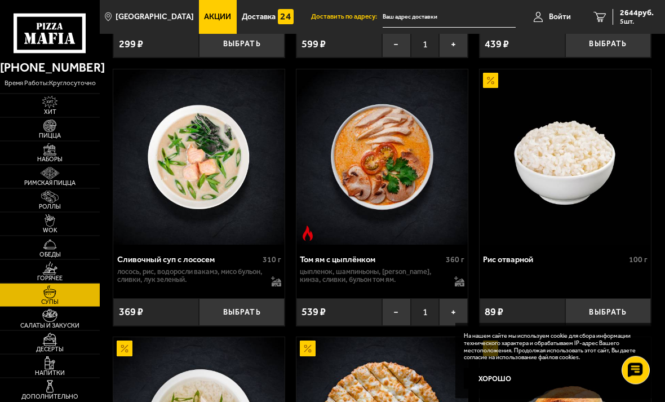
scroll to position [378, 0]
click at [46, 132] on img at bounding box center [50, 125] width 26 height 13
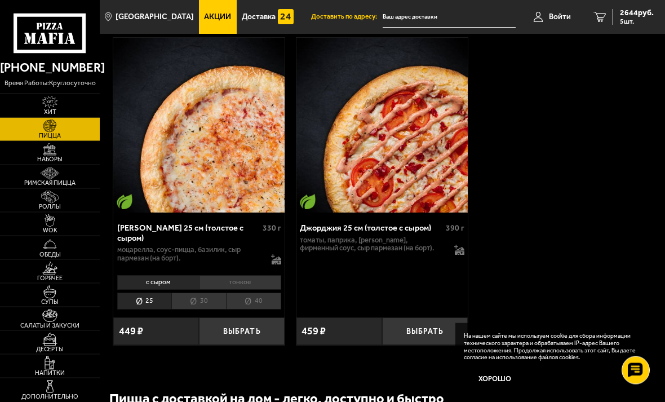
scroll to position [3690, 0]
click at [47, 156] on img at bounding box center [50, 149] width 26 height 13
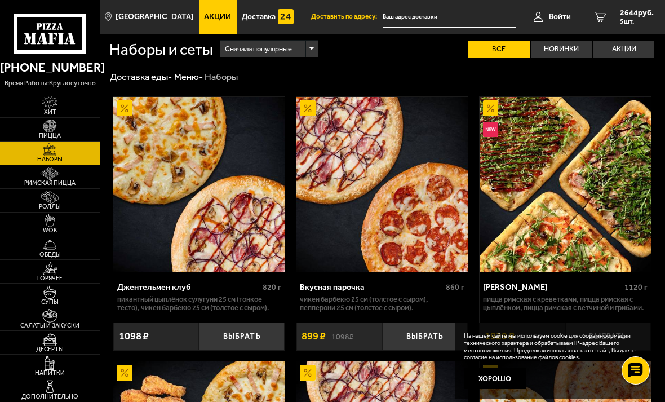
click at [43, 180] on img at bounding box center [50, 173] width 26 height 13
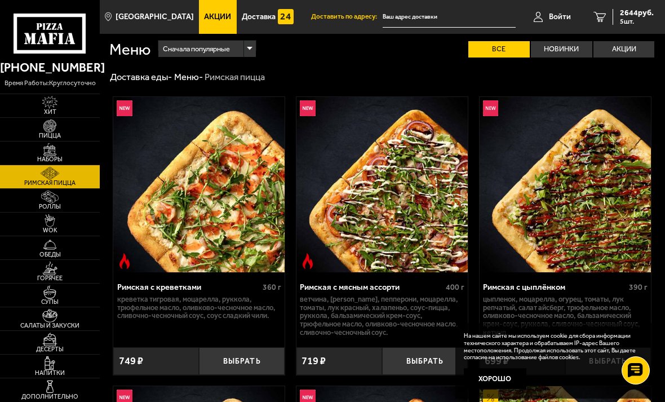
click at [40, 203] on img at bounding box center [50, 196] width 26 height 13
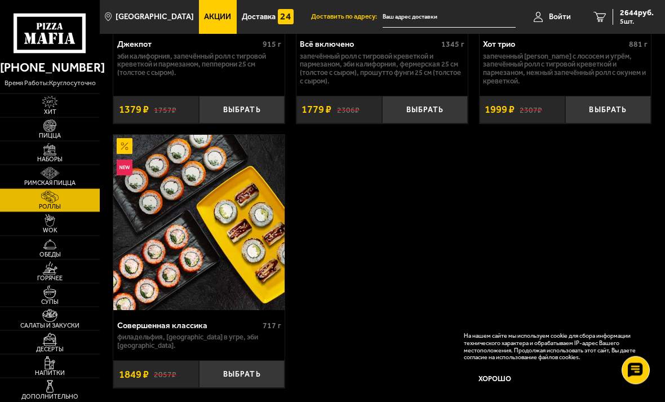
scroll to position [1384, 0]
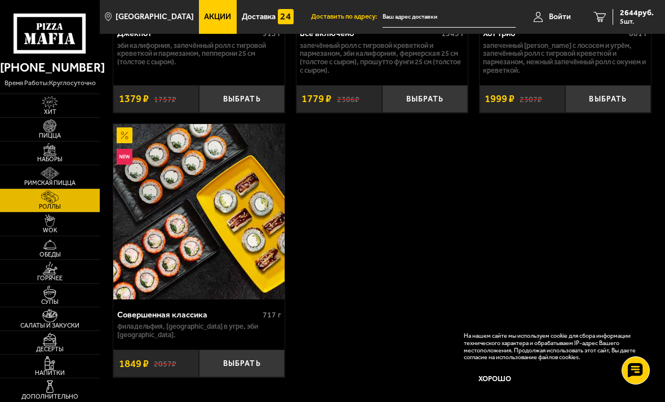
click at [45, 227] on img at bounding box center [50, 220] width 26 height 13
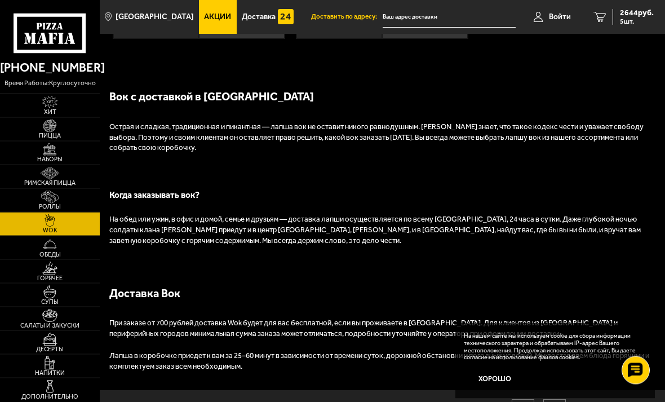
scroll to position [1560, 0]
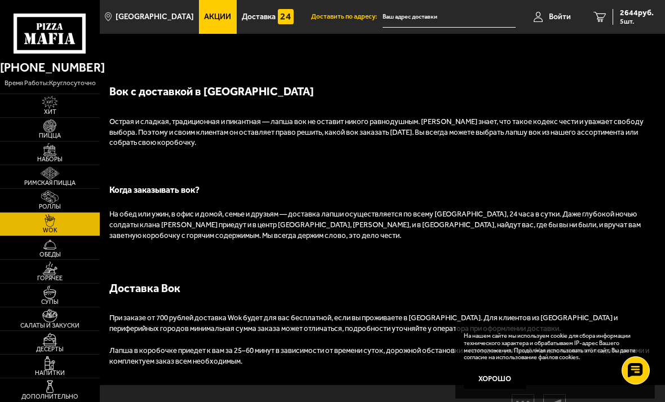
click at [42, 274] on img at bounding box center [50, 267] width 26 height 13
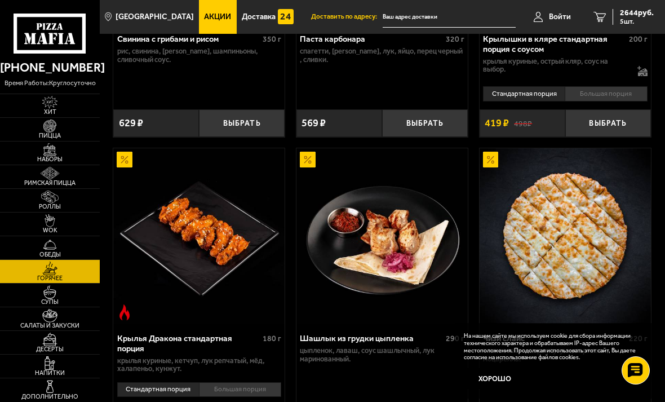
scroll to position [837, 0]
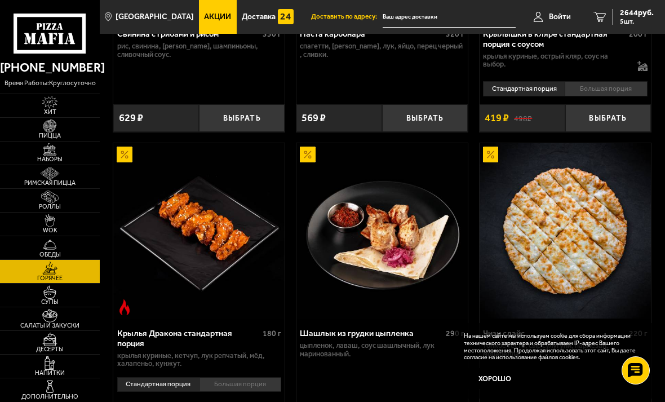
click at [243, 377] on li "Большая порция" at bounding box center [240, 384] width 82 height 15
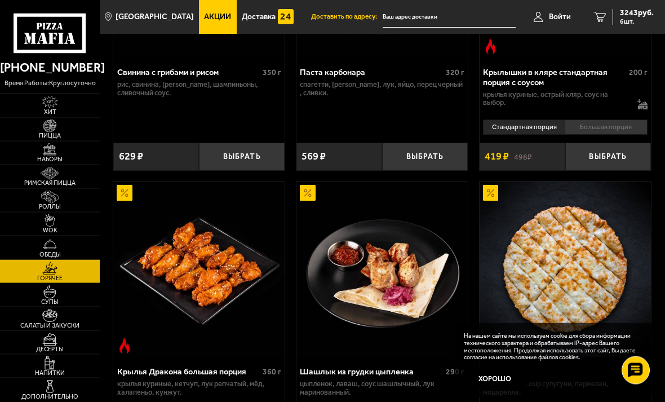
scroll to position [791, 0]
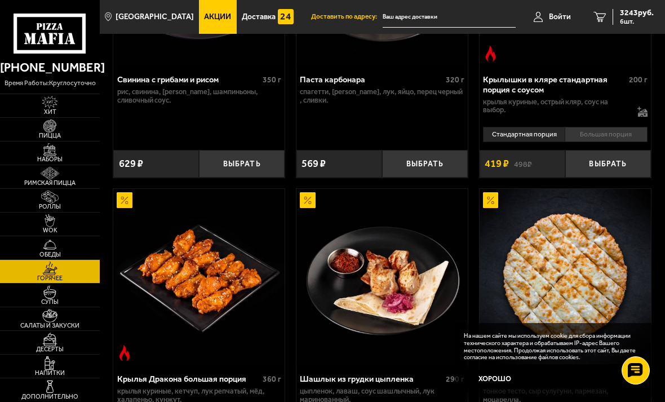
click at [632, 15] on span "3243 руб." at bounding box center [637, 13] width 34 height 8
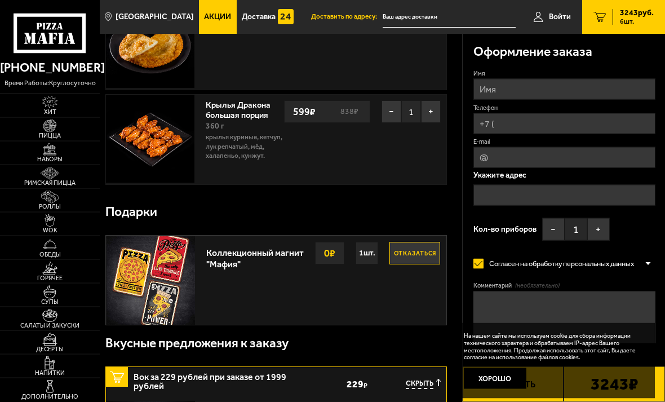
scroll to position [497, 0]
click at [205, 10] on link "Акции" at bounding box center [217, 17] width 37 height 34
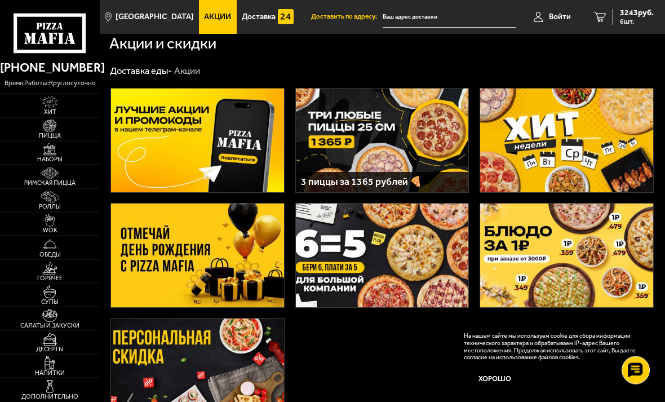
click at [560, 247] on img at bounding box center [566, 255] width 173 height 103
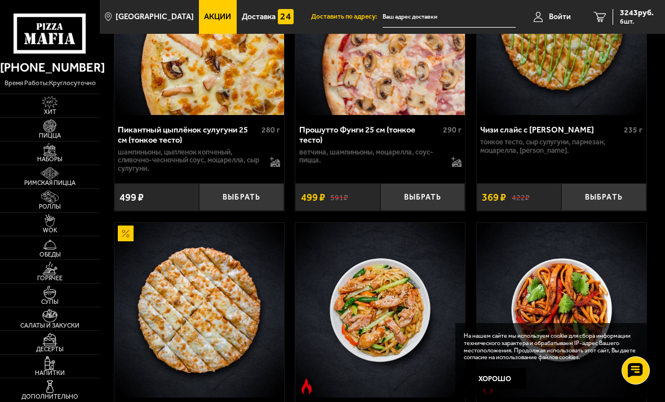
scroll to position [447, 0]
click at [625, 18] on span "6 шт." at bounding box center [637, 21] width 34 height 7
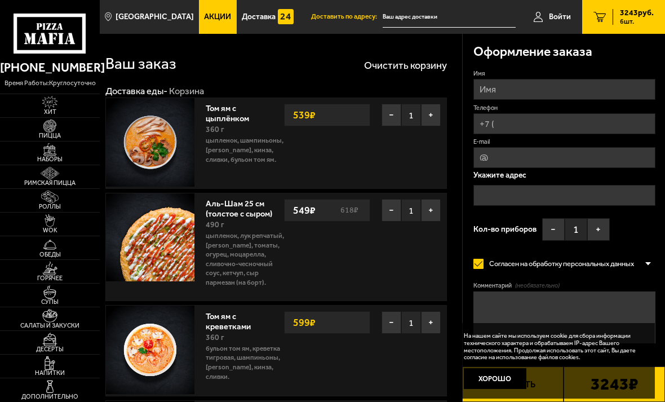
click at [526, 92] on input "Имя" at bounding box center [564, 89] width 182 height 21
type input "[PERSON_NAME]"
click at [528, 123] on input "Телефон" at bounding box center [564, 123] width 182 height 21
click at [582, 161] on input "E-mail" at bounding box center [564, 157] width 182 height 21
click at [621, 106] on span "Применить скидку" at bounding box center [619, 108] width 52 height 8
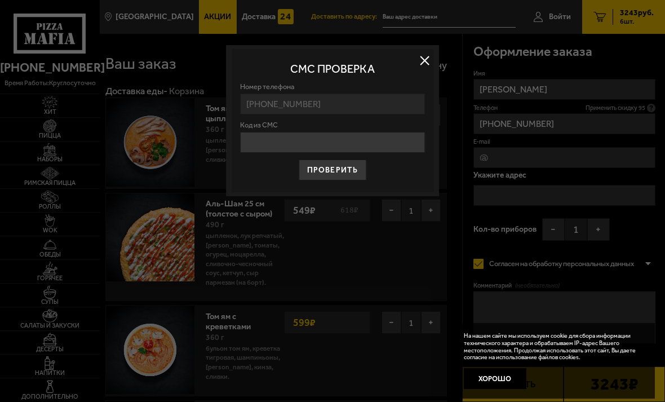
click at [638, 108] on div at bounding box center [332, 201] width 665 height 402
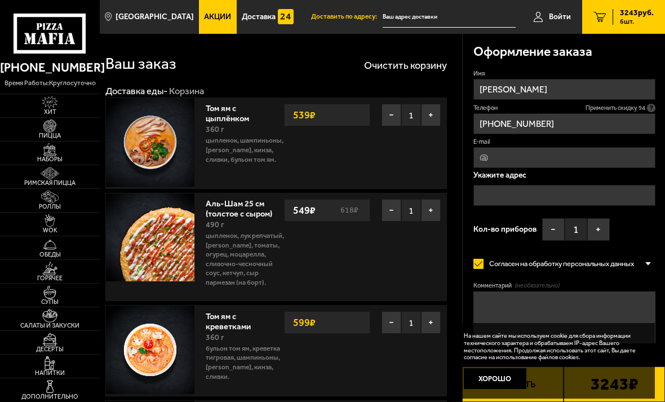
click at [647, 108] on icon at bounding box center [651, 108] width 8 height 8
click at [647, 113] on input "[PHONE_NUMBER]" at bounding box center [564, 123] width 182 height 21
click at [602, 113] on input "[PHONE_NUMBER]" at bounding box center [564, 123] width 182 height 21
click at [624, 104] on span "Применить скидку 92" at bounding box center [615, 108] width 60 height 8
click at [628, 105] on span "Применить скидку 89" at bounding box center [615, 108] width 60 height 8
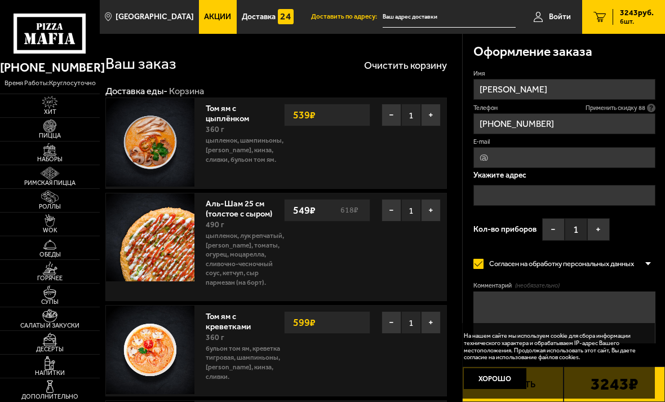
click at [650, 105] on icon at bounding box center [651, 108] width 8 height 8
click at [650, 113] on input "[PHONE_NUMBER]" at bounding box center [564, 123] width 182 height 21
click button "Выбрать способ оплаты" at bounding box center [0, 0] width 0 height 0
click at [0, 0] on div "Вы будете зарегистрированы автоматически." at bounding box center [0, 0] width 0 height 0
click at [645, 113] on input "[PHONE_NUMBER]" at bounding box center [564, 123] width 182 height 21
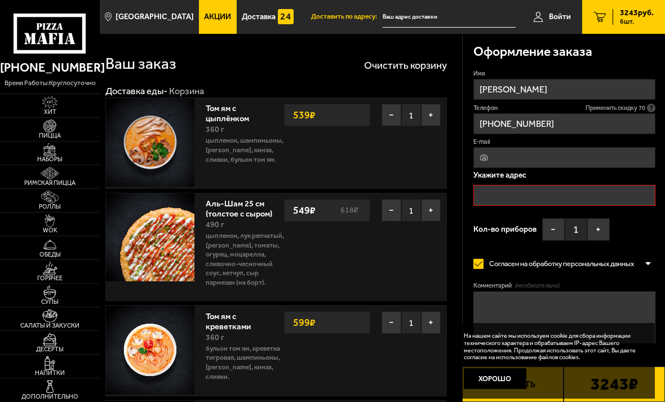
click at [372, 161] on div "Том ям с цыплёнком 360 г цыпленок, шампиньоны, [PERSON_NAME], кинза, сливки, бу…" at bounding box center [323, 143] width 247 height 90
click at [614, 185] on input "text" at bounding box center [564, 195] width 182 height 21
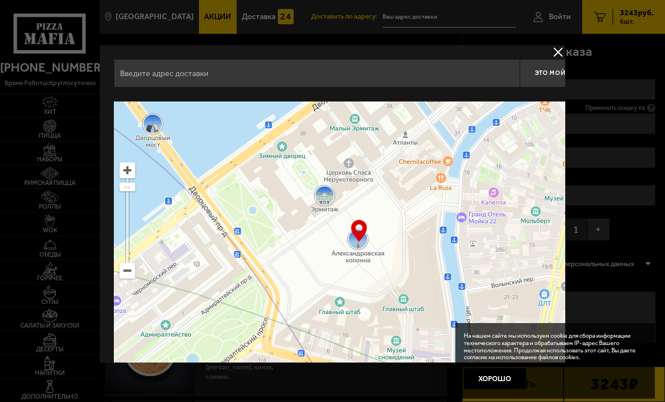
click at [565, 48] on div at bounding box center [332, 201] width 665 height 402
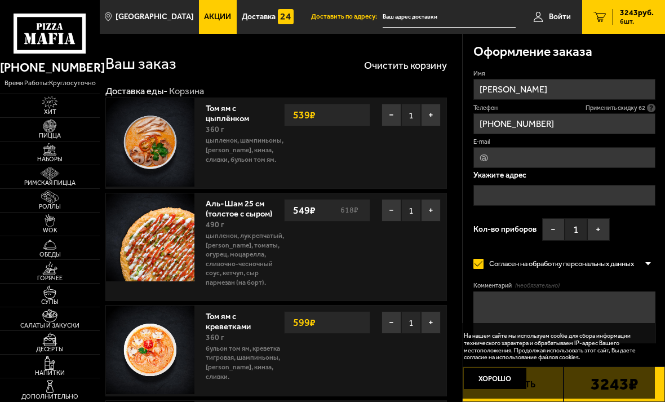
click at [652, 104] on icon at bounding box center [651, 108] width 8 height 8
click at [652, 113] on input "[PHONE_NUMBER]" at bounding box center [564, 123] width 182 height 21
click at [0, 0] on p "Вы будете зарегистрированы автоматически." at bounding box center [0, 0] width 0 height 0
click at [606, 113] on input "[PHONE_NUMBER]" at bounding box center [564, 123] width 182 height 21
click at [566, 125] on input "[PHONE_NUMBER]" at bounding box center [564, 123] width 182 height 21
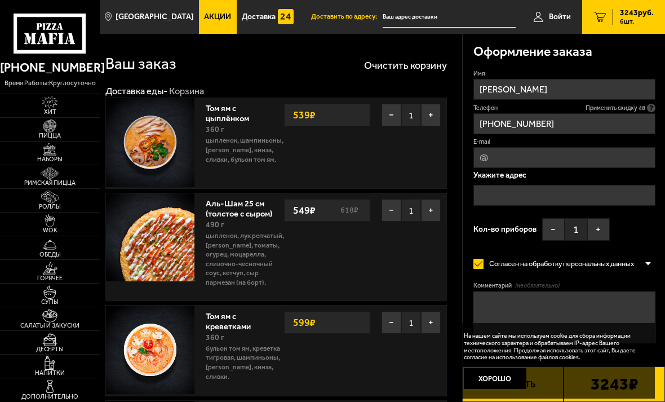
click button "Выбрать способ оплаты" at bounding box center [0, 0] width 0 height 0
type input "[PHONE_NUMBER]"
click at [647, 107] on icon at bounding box center [651, 108] width 8 height 8
click at [647, 113] on input "[PHONE_NUMBER]" at bounding box center [564, 123] width 182 height 21
click at [653, 104] on icon at bounding box center [651, 108] width 8 height 8
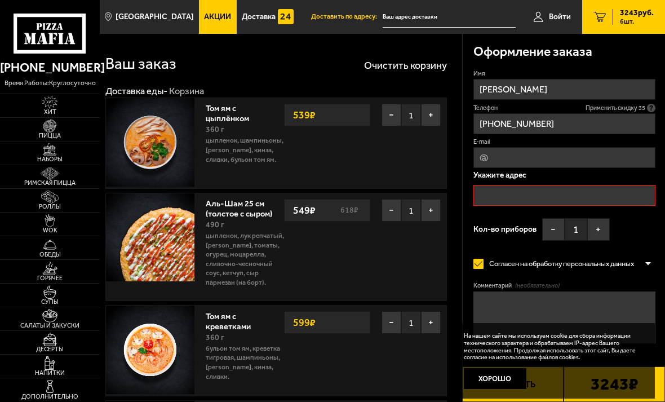
click at [653, 113] on input "[PHONE_NUMBER]" at bounding box center [564, 123] width 182 height 21
click at [610, 110] on span "Применить скидку 31" at bounding box center [615, 108] width 60 height 8
click at [615, 110] on span "Применить скидку 29" at bounding box center [615, 108] width 60 height 8
click at [623, 107] on span "Применить скидку 28" at bounding box center [615, 108] width 60 height 8
click at [517, 195] on input "text" at bounding box center [564, 195] width 182 height 21
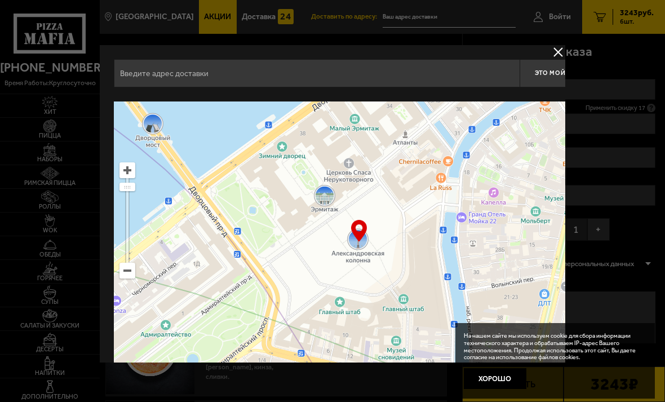
click at [302, 69] on input "text" at bounding box center [317, 73] width 406 height 28
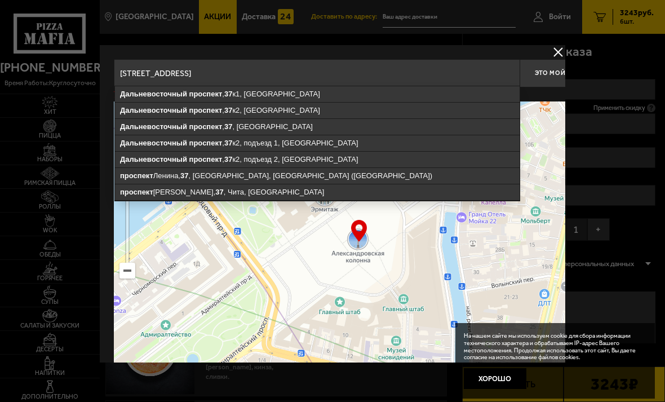
type input "[STREET_ADDRESS]"
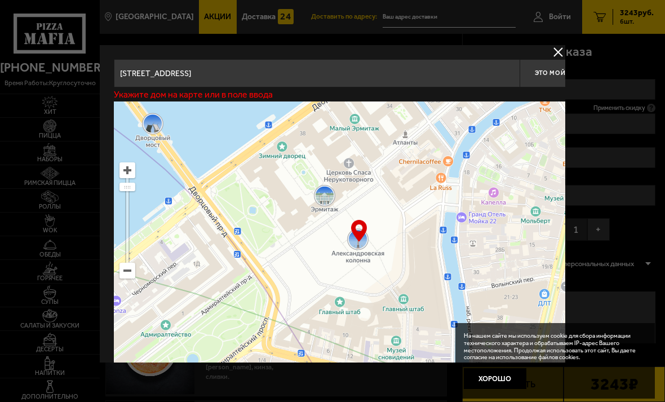
type input "[STREET_ADDRESS]"
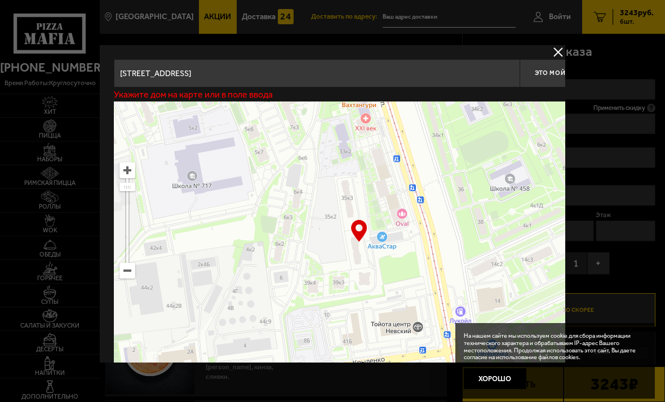
click at [376, 72] on input "[STREET_ADDRESS]" at bounding box center [317, 73] width 406 height 28
click at [387, 77] on input "[STREET_ADDRESS]" at bounding box center [317, 73] width 406 height 28
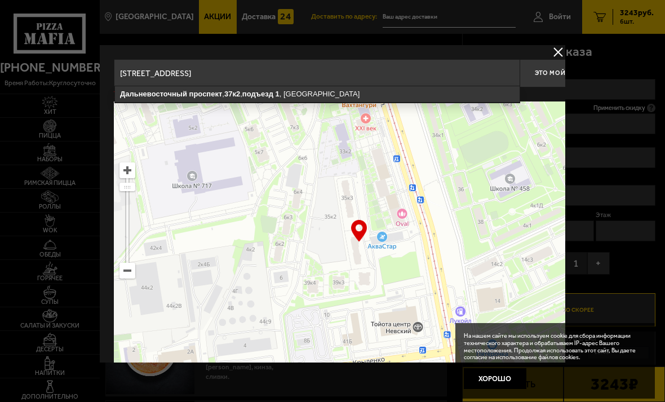
click at [453, 68] on input "[STREET_ADDRESS]" at bounding box center [317, 73] width 406 height 28
type input "[STREET_ADDRESS]"
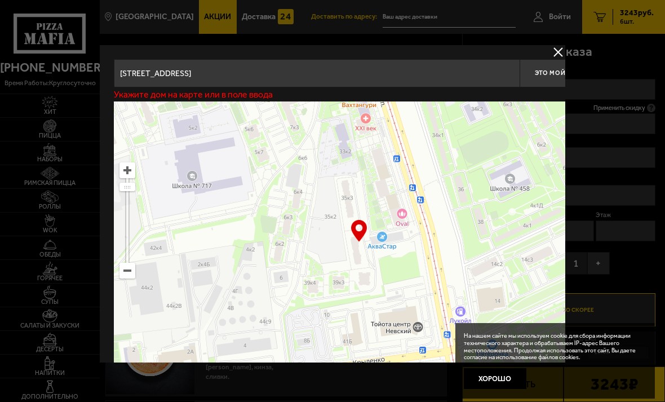
click at [362, 227] on div "… © Яндекс Условия использования Открыть в Яндекс.Картах Создать свою карту" at bounding box center [359, 242] width 490 height 282
click at [503, 376] on button "Хорошо" at bounding box center [495, 378] width 63 height 21
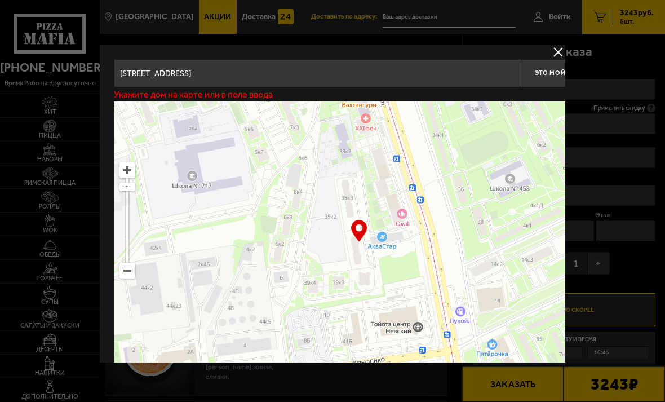
click at [362, 229] on div "… © Яндекс Условия использования Открыть в Яндекс.Картах Создать свою карту" at bounding box center [359, 242] width 490 height 282
click at [259, 96] on p "Укажите дом на карте или в поле ввода" at bounding box center [193, 94] width 159 height 9
click at [552, 57] on button "delivery type" at bounding box center [558, 52] width 14 height 14
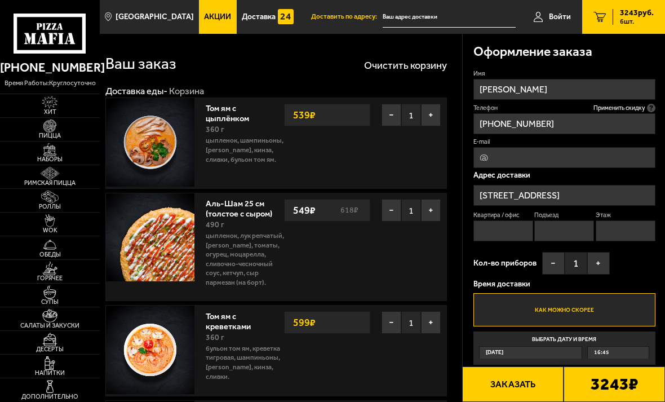
click at [622, 196] on input "[STREET_ADDRESS]" at bounding box center [564, 195] width 182 height 21
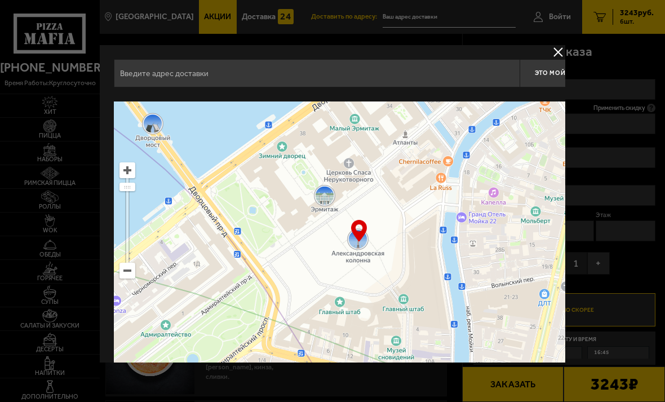
click at [559, 50] on button "delivery type" at bounding box center [558, 52] width 14 height 14
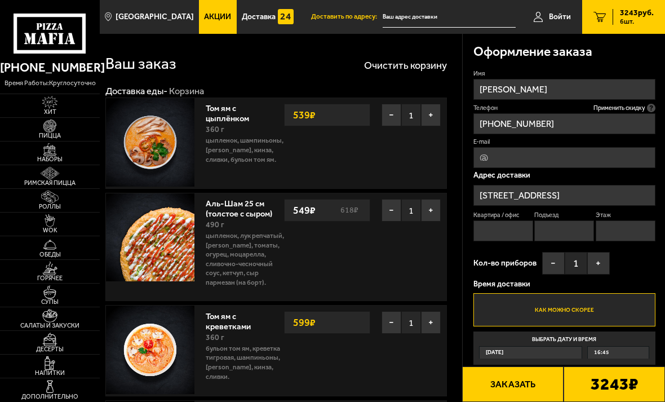
click at [622, 192] on input "[STREET_ADDRESS]" at bounding box center [564, 195] width 182 height 21
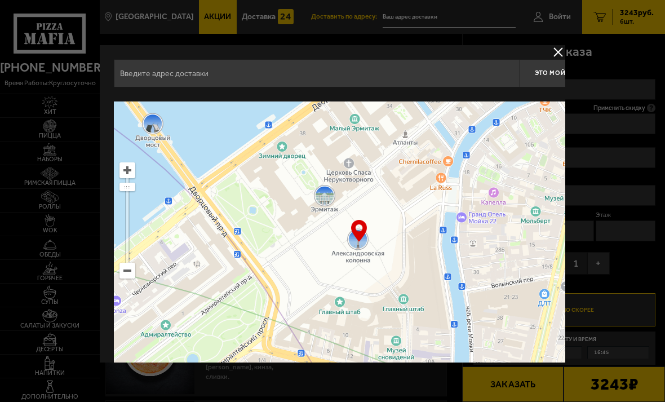
click at [628, 190] on div at bounding box center [332, 201] width 665 height 402
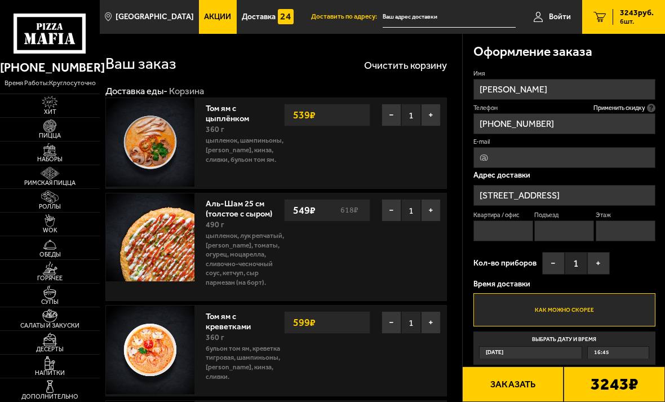
click at [561, 228] on input "Подъезд" at bounding box center [564, 230] width 60 height 21
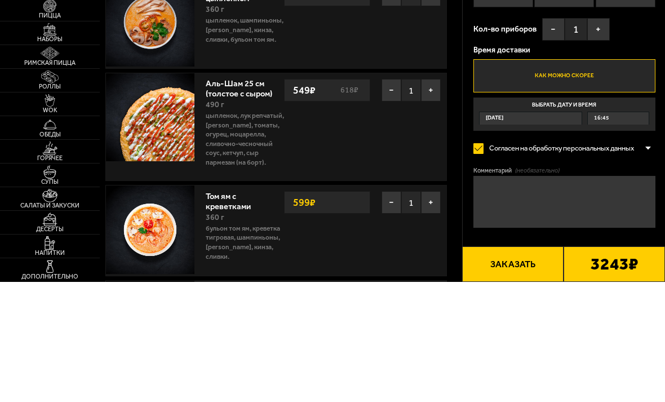
type input "1"
click at [615, 107] on input "Этаж" at bounding box center [626, 117] width 60 height 21
click at [493, 107] on input "Квартира / офис" at bounding box center [503, 117] width 60 height 21
type input "19"
click at [615, 107] on input "Этаж" at bounding box center [626, 117] width 60 height 21
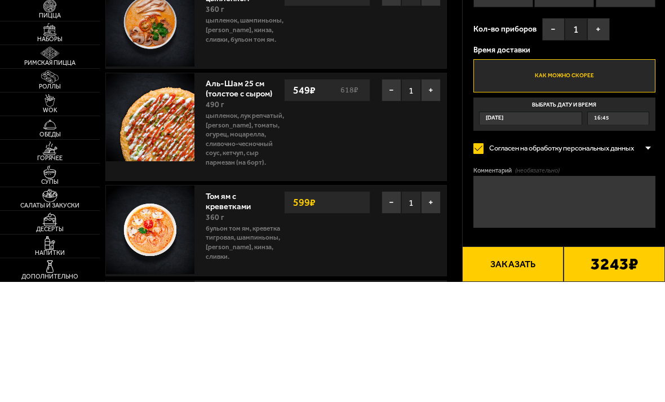
type input "4"
click at [645, 68] on div "Имя [PERSON_NAME] Телефон Применить скидку Вы будете зарегистрированы автоматич…" at bounding box center [564, 102] width 182 height 295
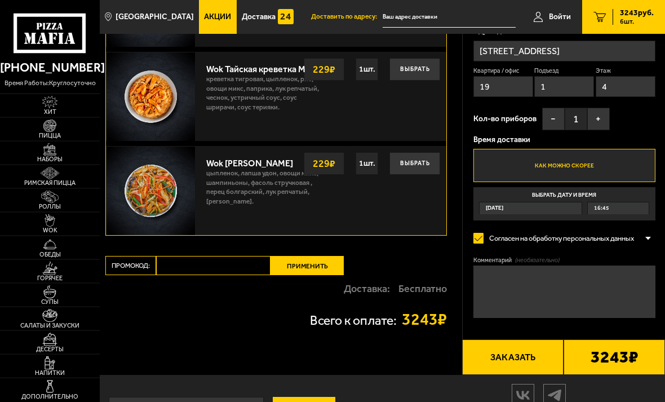
scroll to position [1225, 0]
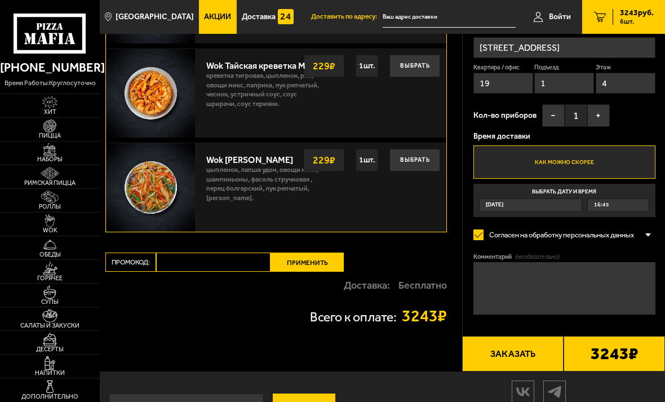
click at [190, 256] on input "Промокод:" at bounding box center [213, 261] width 114 height 19
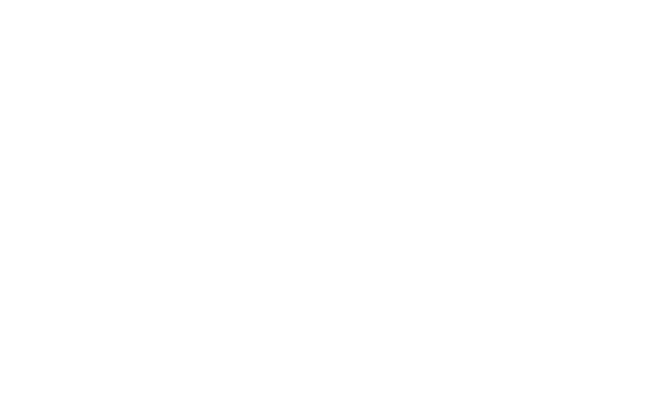
scroll to position [735, 0]
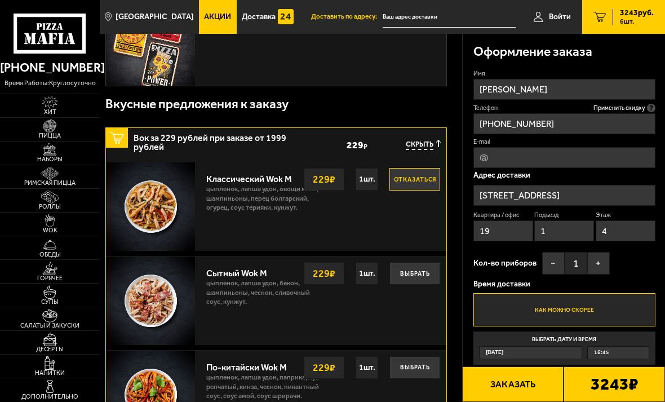
click at [201, 22] on link "Акции" at bounding box center [217, 17] width 37 height 34
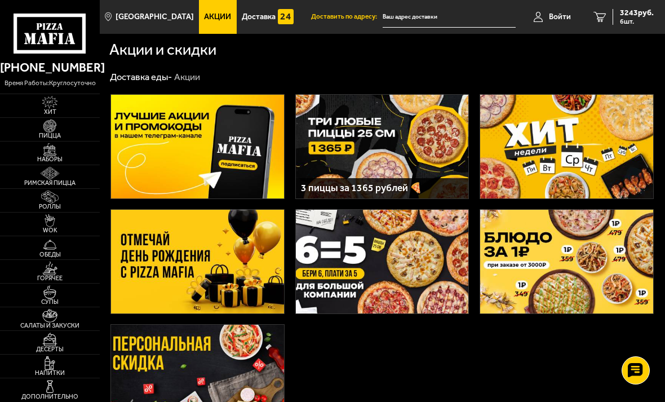
click at [571, 268] on img at bounding box center [566, 261] width 173 height 103
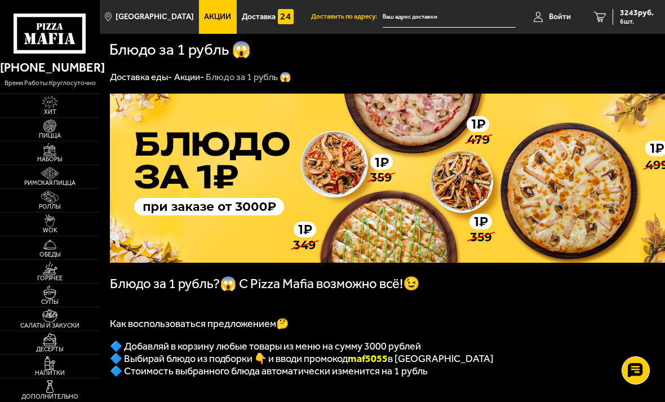
click at [632, 14] on span "3243 руб." at bounding box center [637, 13] width 34 height 8
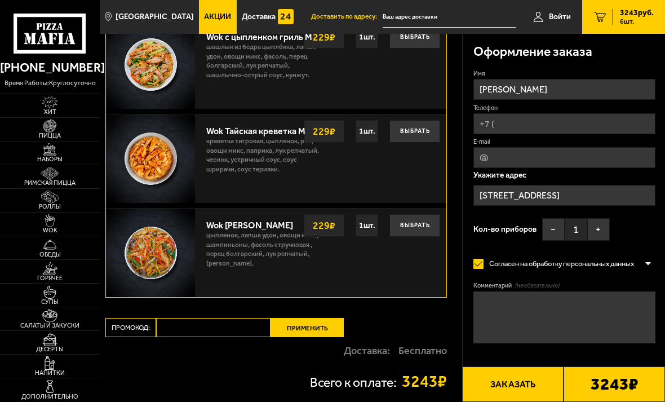
scroll to position [1225, 0]
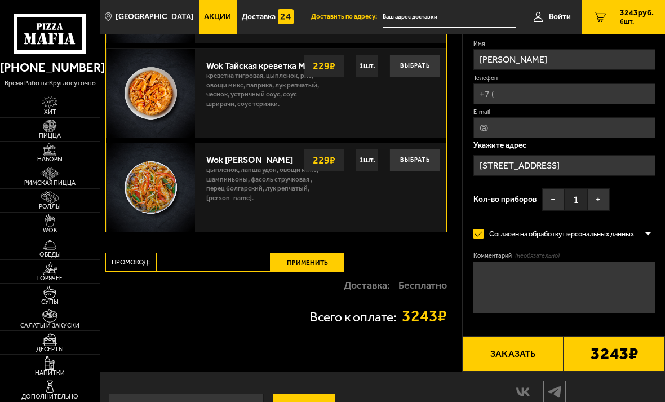
click at [190, 253] on input "Промокод:" at bounding box center [213, 261] width 114 height 19
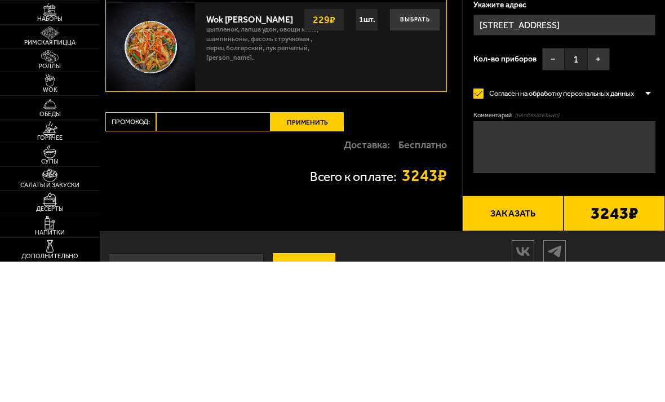
type input "M"
type input "maf5055"
click at [300, 252] on button "Применить" at bounding box center [306, 261] width 73 height 19
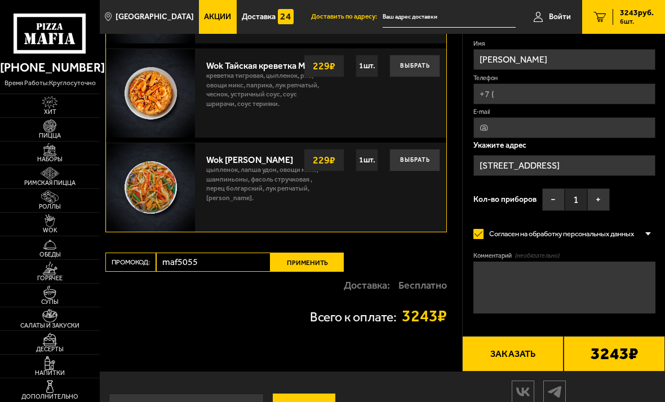
scroll to position [0, 0]
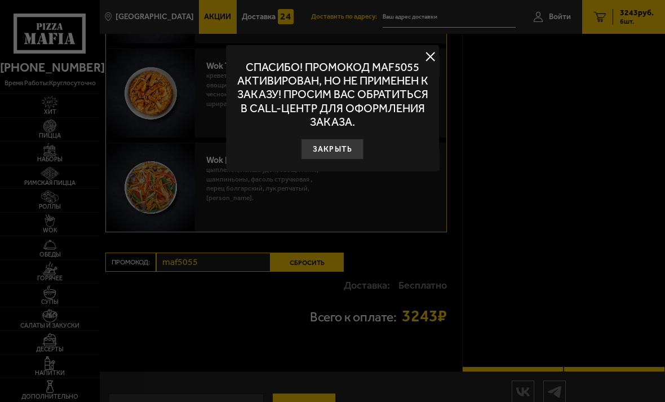
click at [345, 148] on button "Закрыть" at bounding box center [332, 149] width 63 height 21
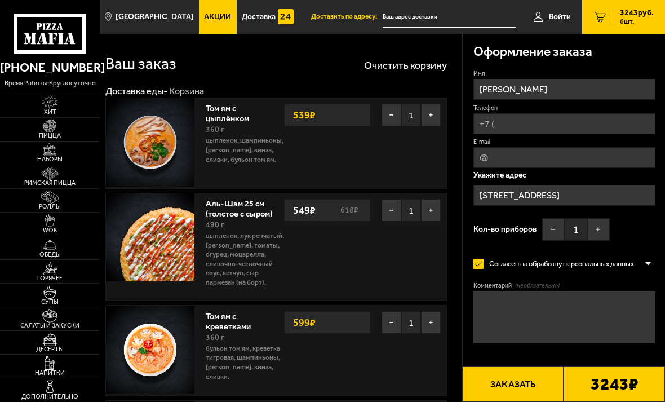
click at [210, 25] on link "Акции" at bounding box center [217, 17] width 37 height 34
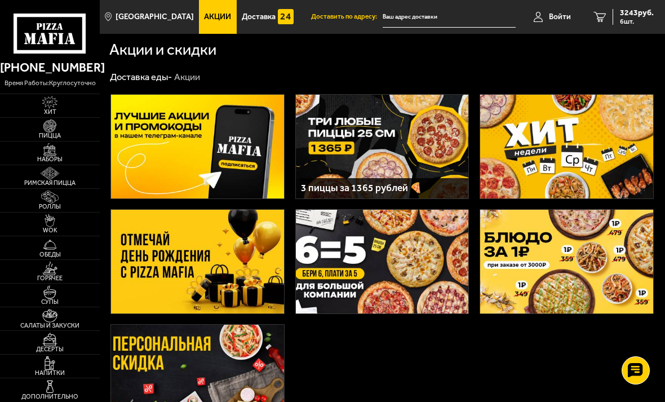
click at [556, 265] on img at bounding box center [566, 261] width 173 height 103
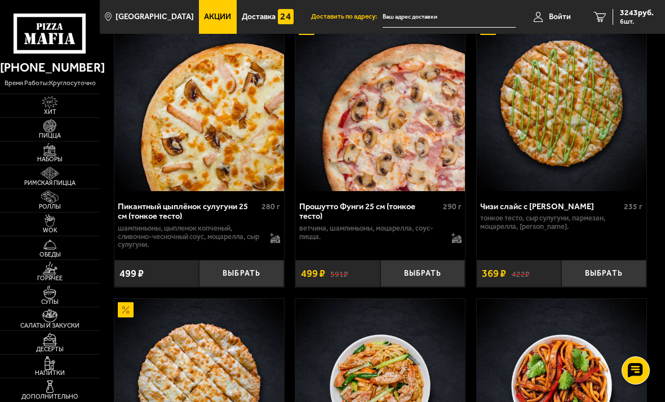
scroll to position [465, 0]
click at [242, 285] on button "Выбрать" at bounding box center [241, 274] width 85 height 28
click at [591, 16] on link "7 3742 руб. 7 шт." at bounding box center [623, 17] width 83 height 34
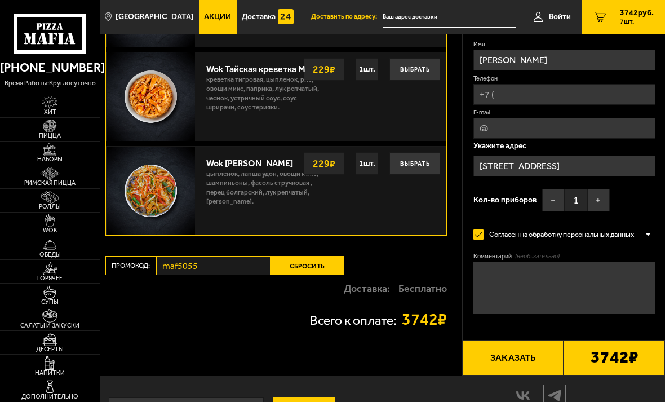
scroll to position [1345, 0]
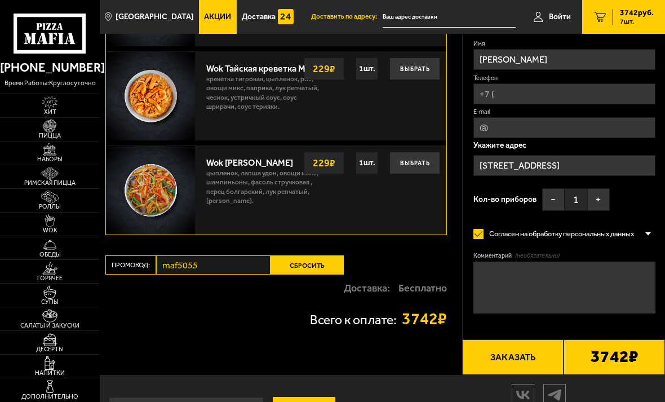
click at [299, 258] on button "Сбросить" at bounding box center [306, 264] width 73 height 19
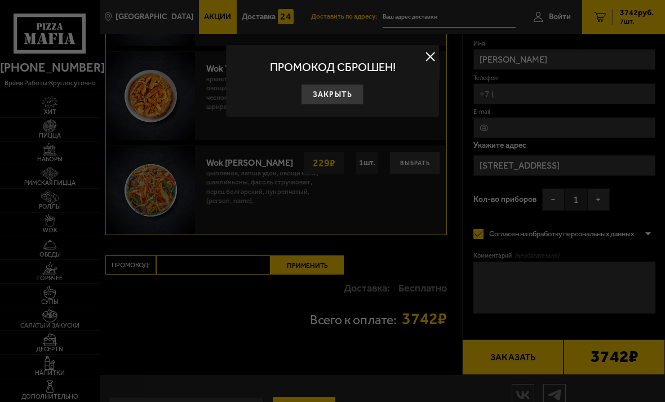
scroll to position [0, 0]
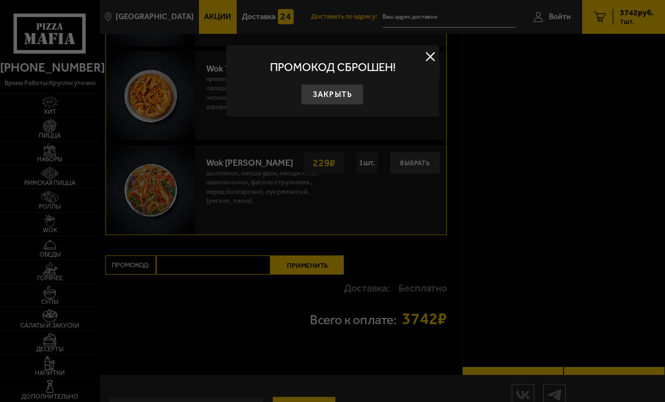
click at [186, 255] on div at bounding box center [332, 201] width 665 height 402
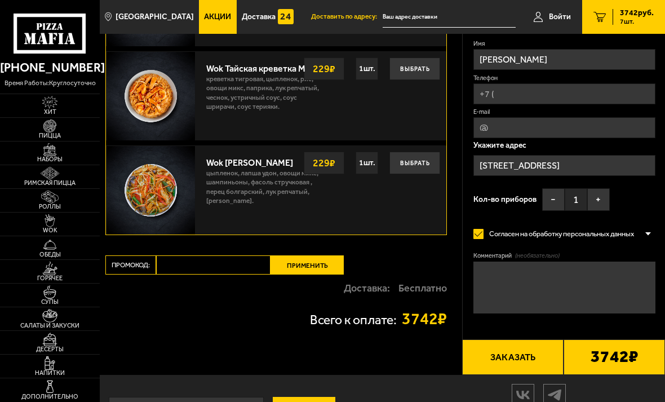
click at [187, 255] on input "Промокод:" at bounding box center [213, 264] width 114 height 19
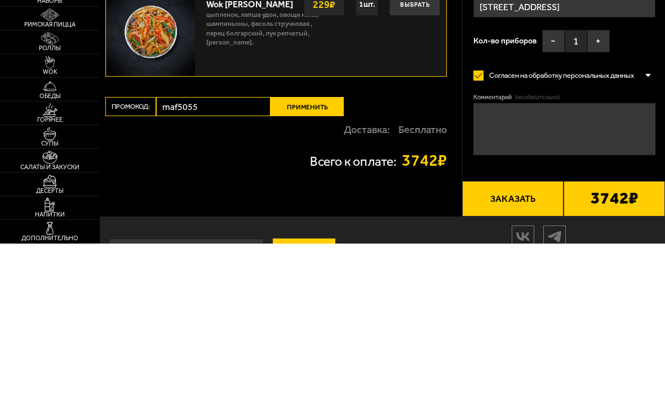
type input "maf5055"
click at [305, 255] on button "Применить" at bounding box center [306, 264] width 73 height 19
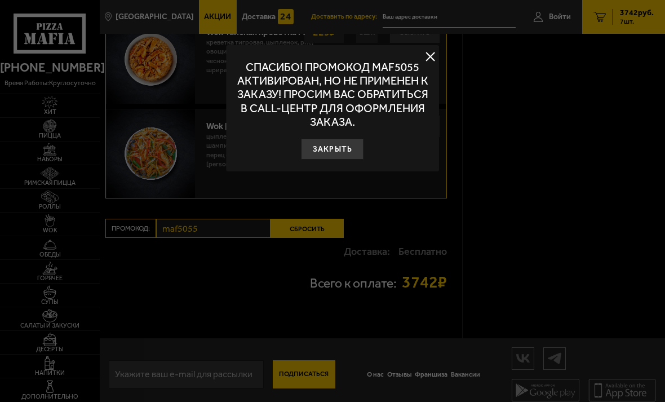
scroll to position [0, 0]
click at [344, 147] on button "Закрыть" at bounding box center [332, 149] width 63 height 21
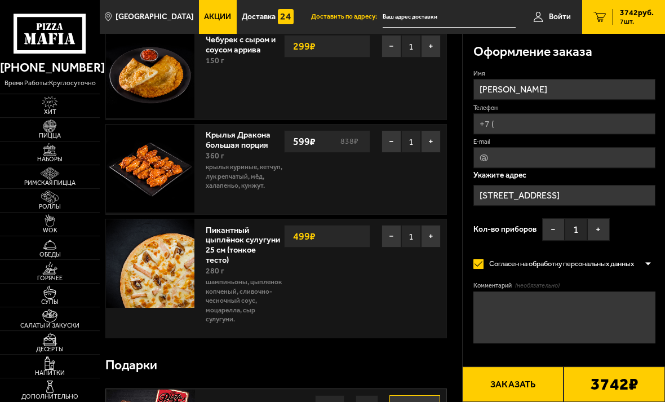
scroll to position [459, 0]
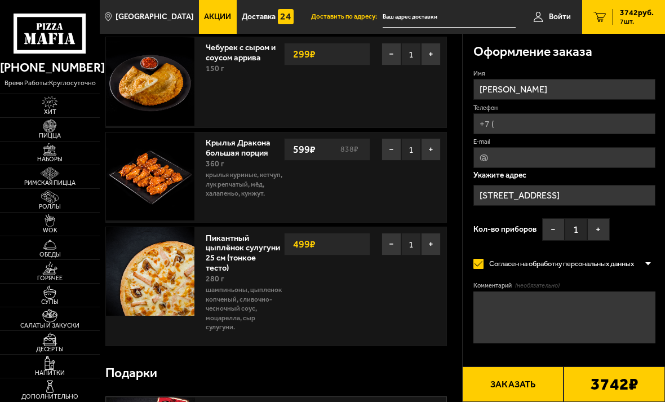
click at [389, 239] on button "−" at bounding box center [391, 244] width 20 height 23
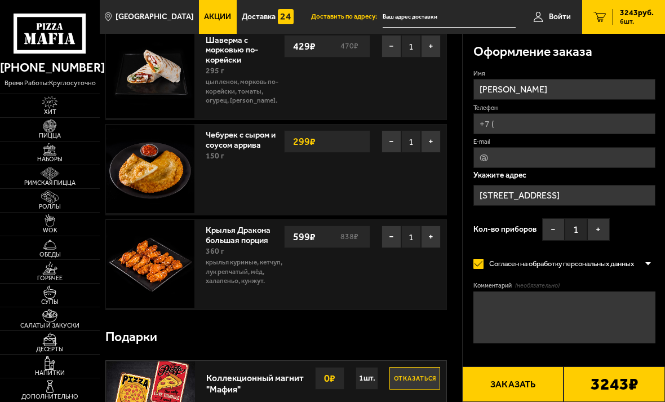
scroll to position [371, 0]
click at [394, 239] on button "−" at bounding box center [391, 237] width 20 height 23
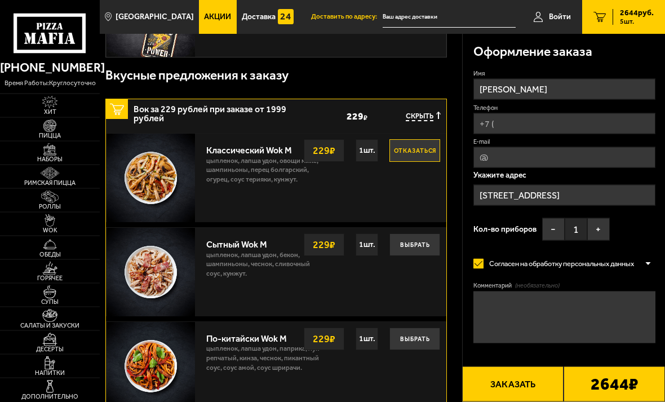
scroll to position [663, 0]
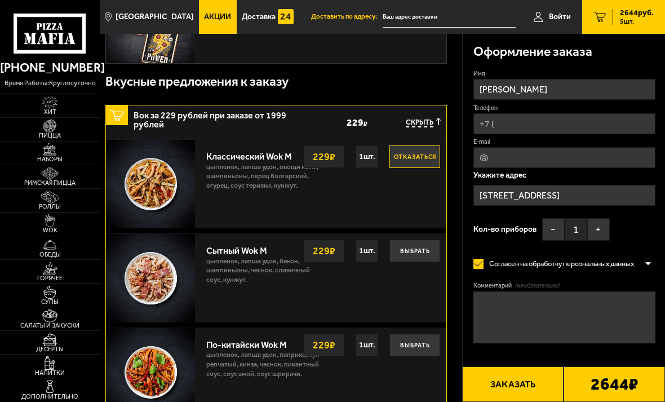
click at [369, 149] on div "1 шт." at bounding box center [367, 156] width 23 height 23
click at [326, 151] on strong "229 ₽" at bounding box center [324, 156] width 28 height 21
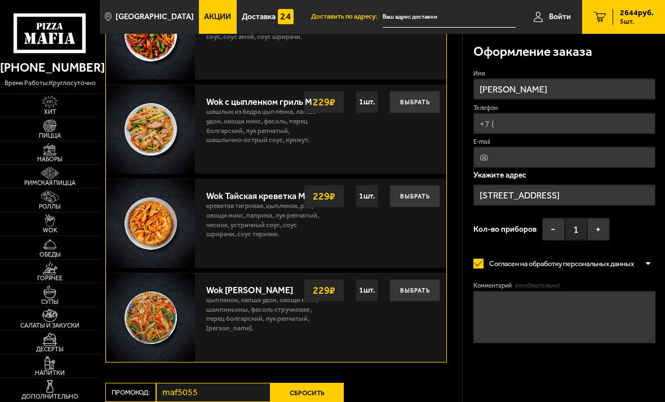
scroll to position [1130, 0]
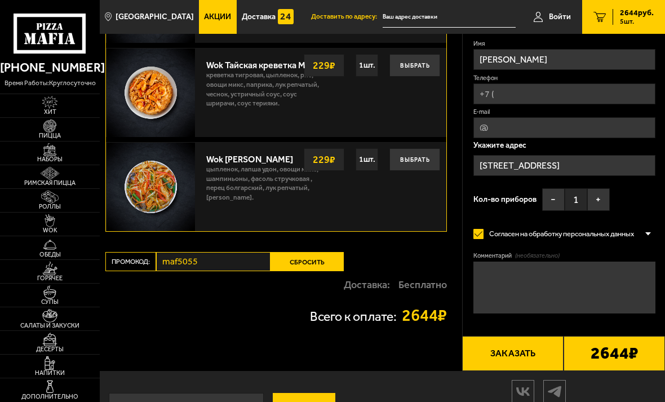
click at [518, 92] on input "Телефон" at bounding box center [564, 93] width 182 height 21
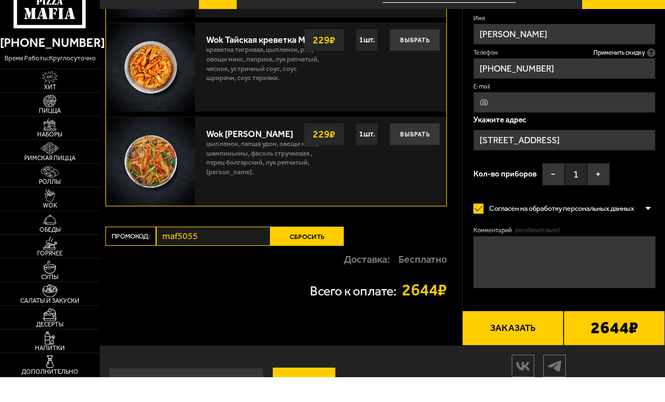
type input "[PHONE_NUMBER]"
click at [636, 74] on span "Применить скидку" at bounding box center [619, 78] width 52 height 8
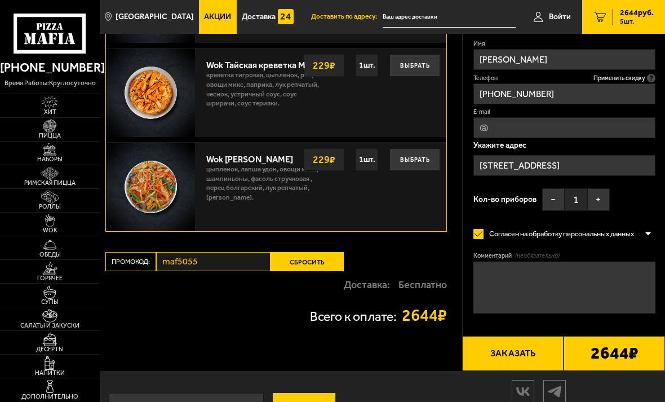
scroll to position [0, 0]
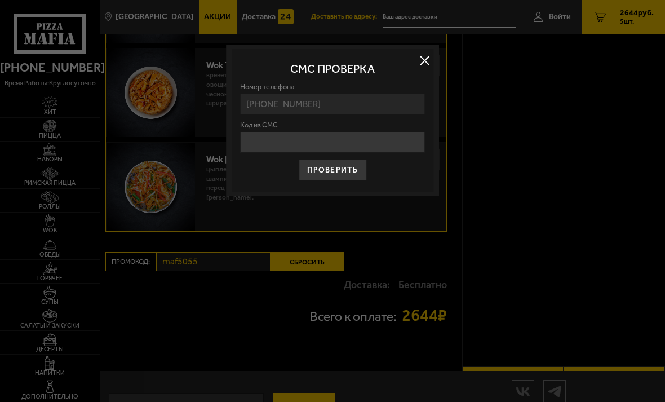
click at [287, 135] on input "Код из СМС" at bounding box center [332, 142] width 185 height 21
type input "849989"
click at [349, 165] on button "Проверить" at bounding box center [333, 169] width 68 height 21
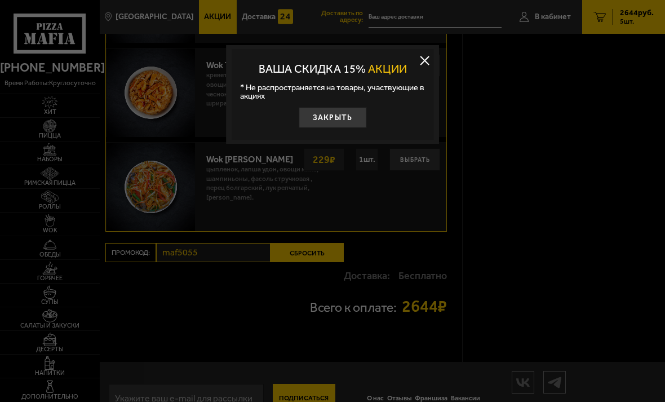
click at [336, 112] on button "Закрыть" at bounding box center [333, 117] width 68 height 21
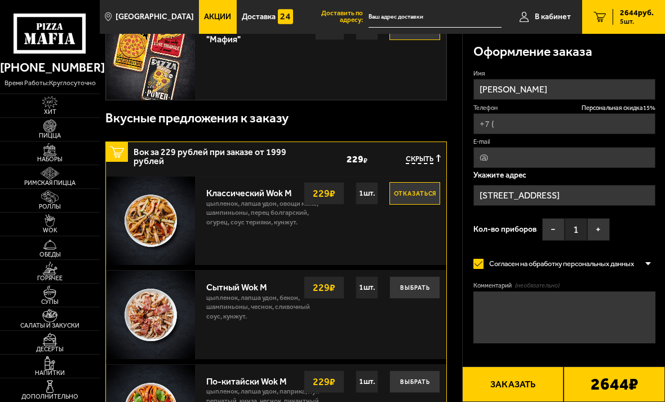
scroll to position [625, 0]
click at [418, 186] on button "Отказаться" at bounding box center [414, 194] width 51 height 23
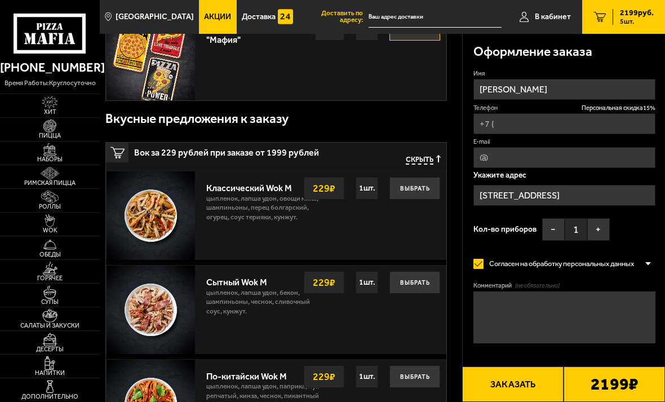
click at [516, 125] on input "Телефон Персональная скидка 15 %" at bounding box center [564, 123] width 182 height 21
type input "[PHONE_NUMBER]"
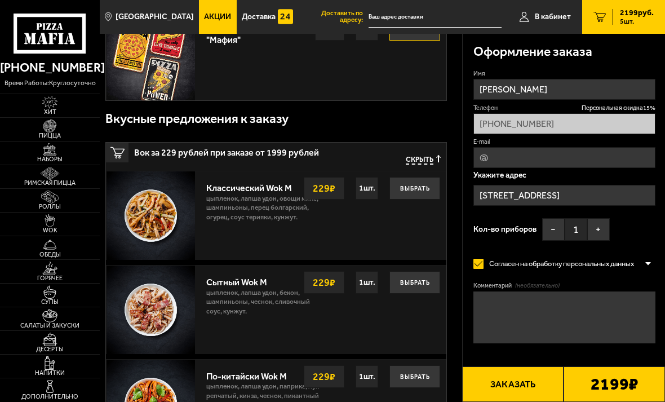
click at [310, 232] on div "Классический Wok M цыпленок, лапша удон, овощи микс, шампиньоны, перец болгарск…" at bounding box center [324, 215] width 246 height 88
click at [625, 104] on span "Персональная скидка 15 %" at bounding box center [619, 108] width 74 height 8
click at [624, 105] on span "Персональная скидка 15 %" at bounding box center [619, 108] width 74 height 8
click at [418, 184] on button "Выбрать" at bounding box center [414, 188] width 51 height 23
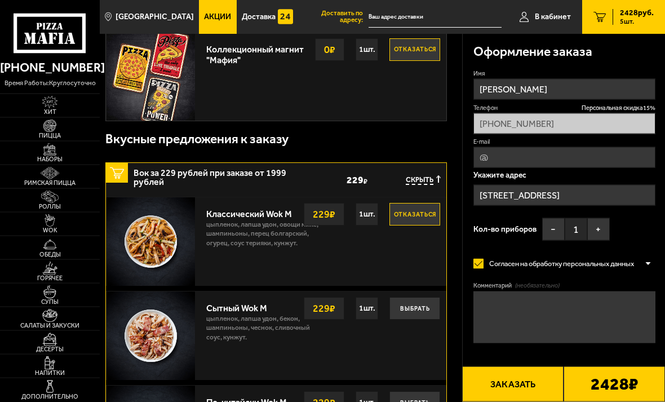
scroll to position [605, 0]
click at [635, 188] on input "[STREET_ADDRESS]" at bounding box center [564, 195] width 182 height 21
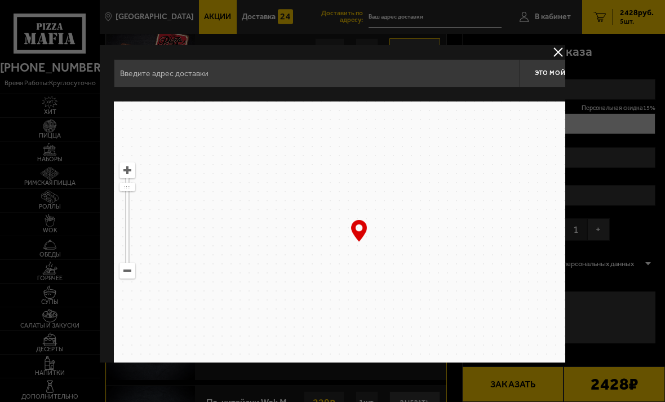
scroll to position [0, 0]
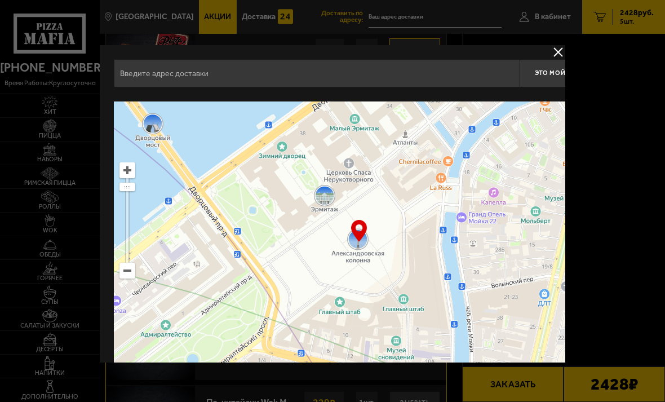
click at [557, 50] on button "delivery type" at bounding box center [558, 52] width 14 height 14
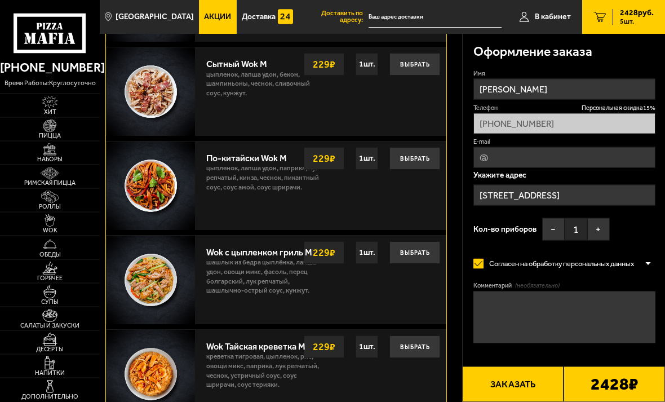
scroll to position [849, 0]
click at [514, 401] on button "Заказать" at bounding box center [512, 384] width 101 height 36
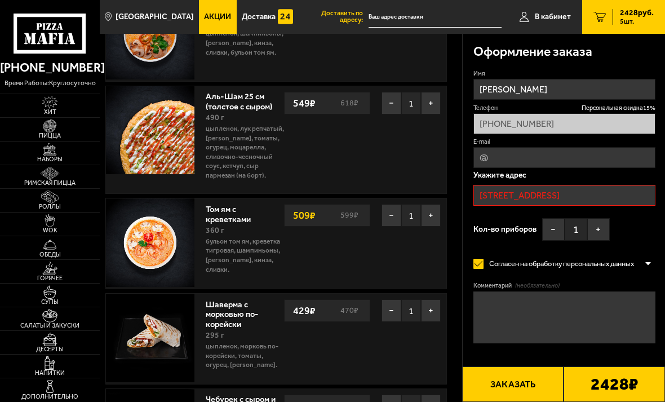
scroll to position [96, 0]
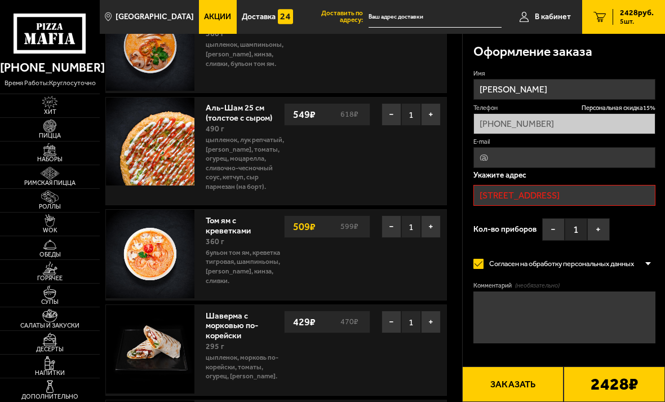
click at [605, 188] on input "[STREET_ADDRESS]" at bounding box center [564, 195] width 182 height 21
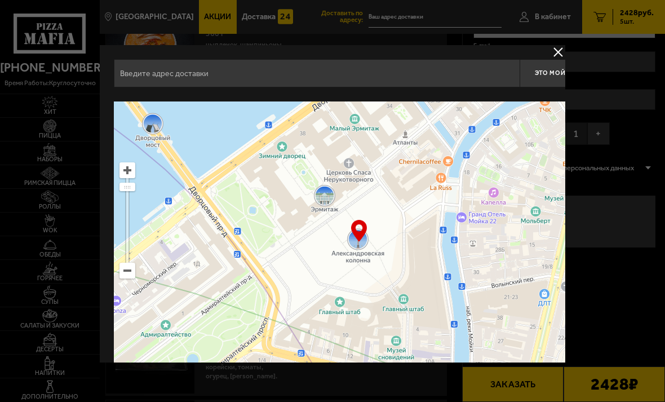
click at [217, 72] on input "text" at bounding box center [317, 73] width 406 height 28
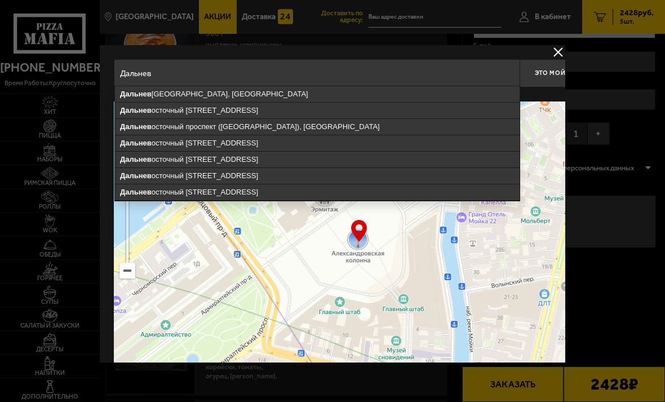
click at [255, 80] on input "Дальнев" at bounding box center [317, 73] width 406 height 28
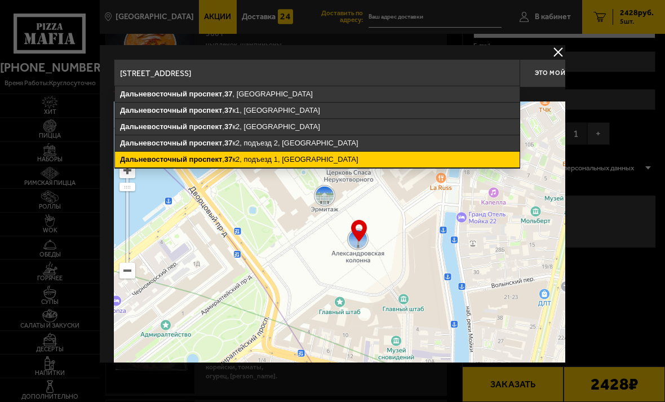
type input "[STREET_ADDRESS]"
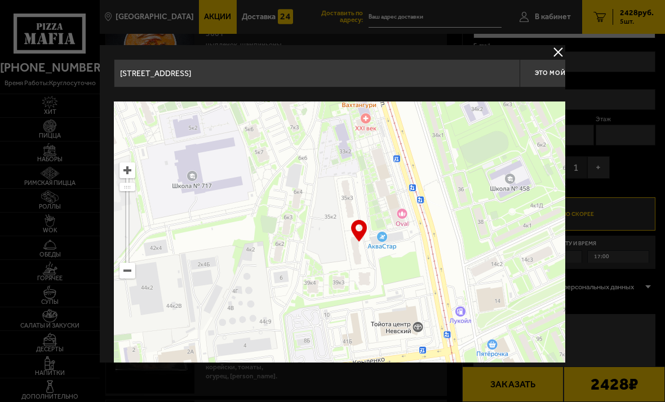
click at [542, 77] on span "Это мой адрес" at bounding box center [562, 72] width 54 height 7
type input "[STREET_ADDRESS]"
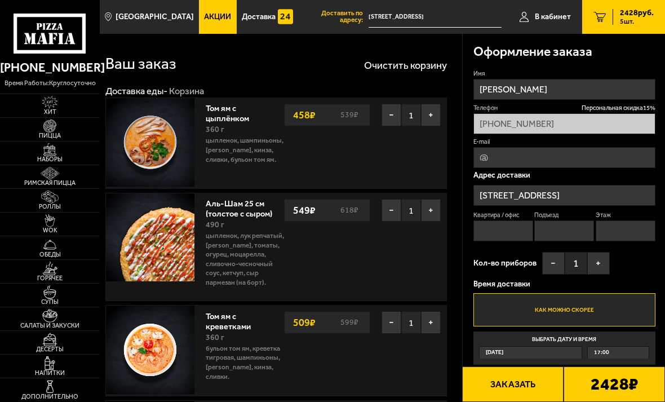
scroll to position [96, 0]
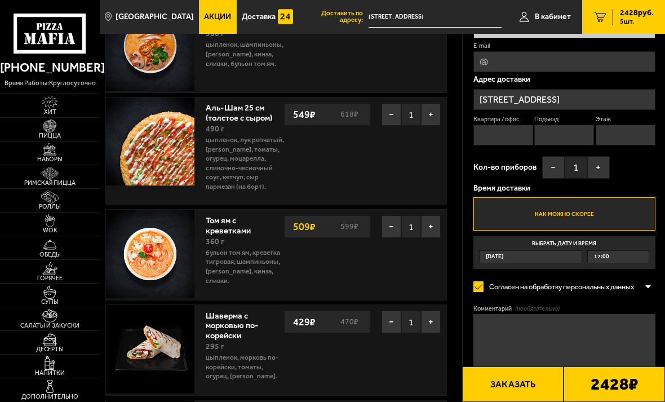
click at [507, 133] on input "Квартира / офис" at bounding box center [503, 135] width 60 height 21
type input "19"
click at [555, 133] on input "Подъезд" at bounding box center [564, 135] width 60 height 21
type input "1"
click at [620, 136] on input "Этаж" at bounding box center [626, 135] width 60 height 21
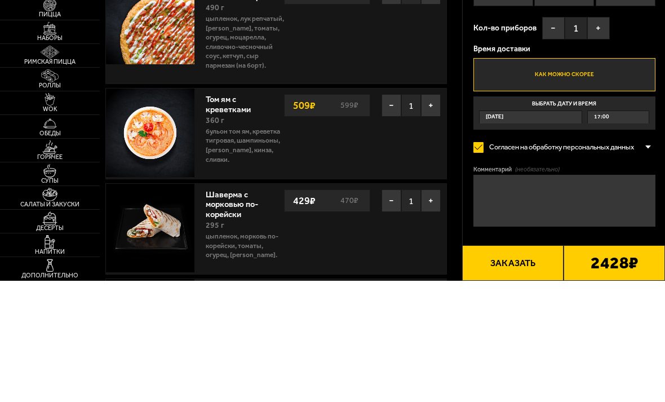
type input "4"
click at [560, 179] on label "Как можно скорее" at bounding box center [564, 195] width 182 height 33
click at [0, 0] on input "Как можно скорее" at bounding box center [0, 0] width 0 height 0
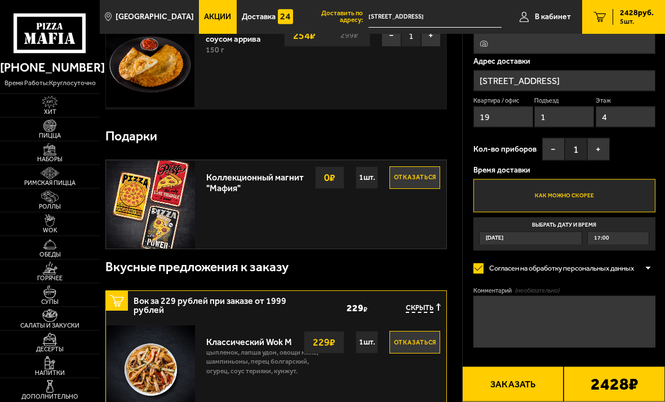
scroll to position [478, 0]
click at [521, 401] on button "Заказать" at bounding box center [512, 384] width 101 height 36
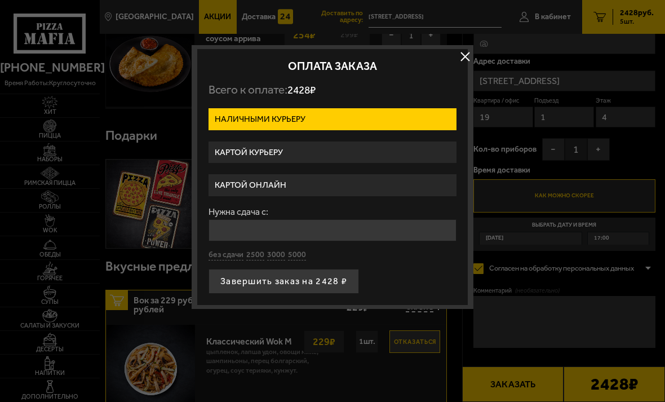
click at [316, 153] on label "Картой курьеру" at bounding box center [332, 152] width 248 height 22
click at [0, 0] on input "Картой курьеру" at bounding box center [0, 0] width 0 height 0
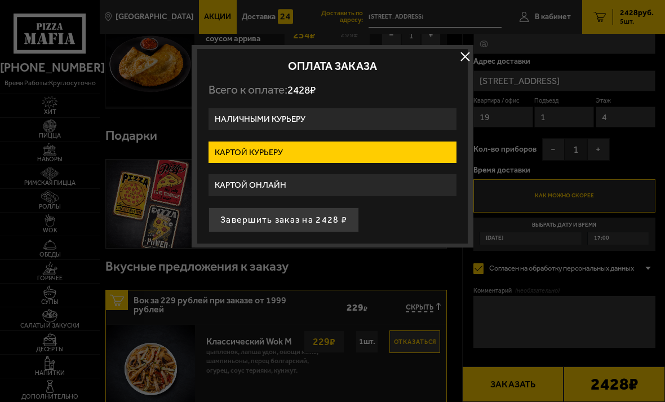
click at [316, 226] on button "Завершить заказ на 2428 ₽" at bounding box center [283, 219] width 150 height 25
